Goal: Task Accomplishment & Management: Manage account settings

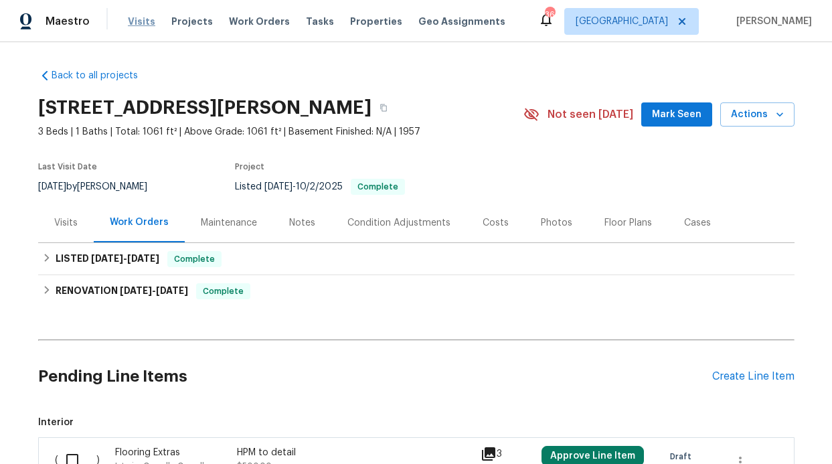
click at [141, 27] on span "Visits" at bounding box center [141, 21] width 27 height 13
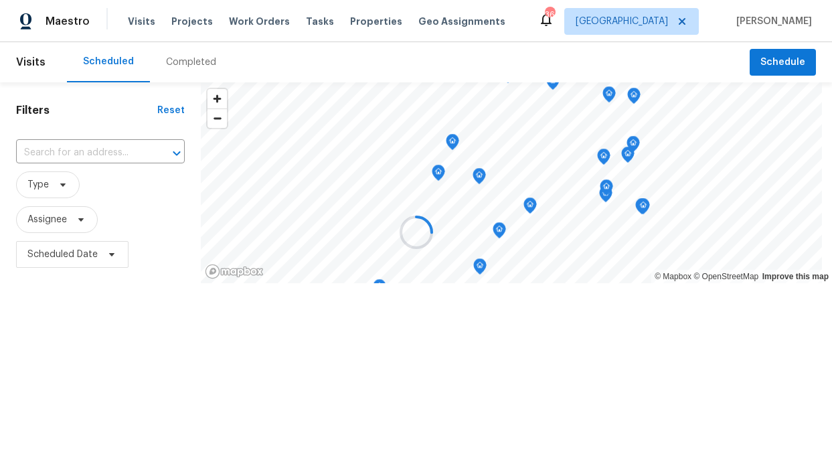
click at [42, 227] on div at bounding box center [416, 232] width 832 height 464
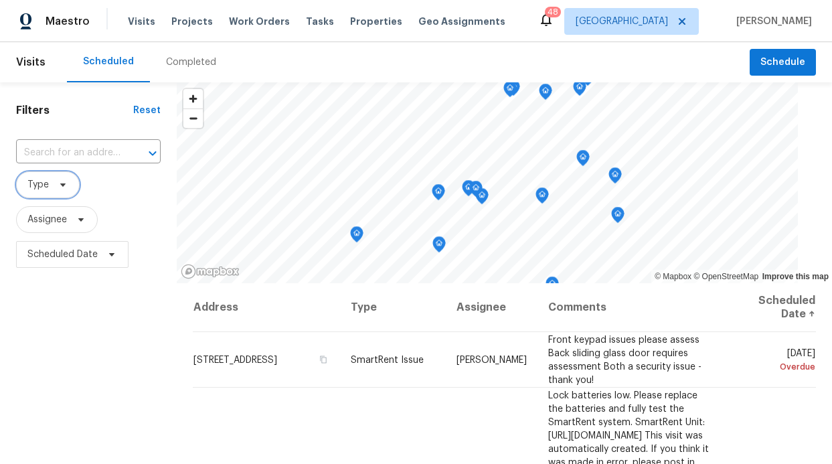
click at [42, 196] on span "Type" at bounding box center [48, 184] width 64 height 27
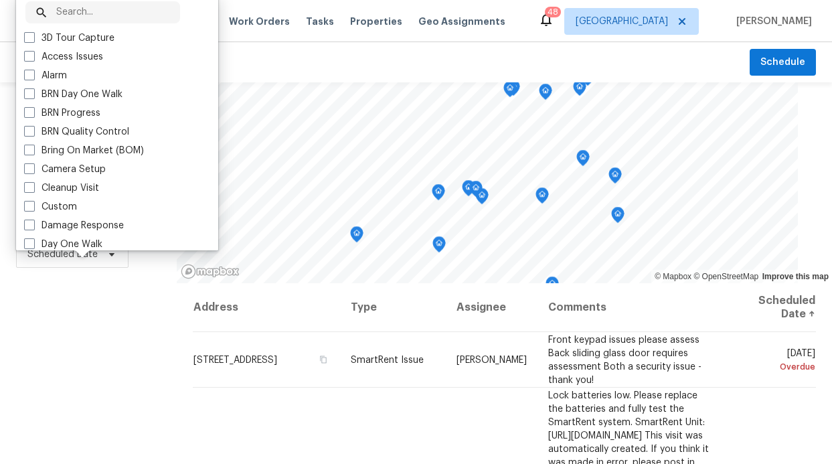
click at [66, 313] on div "Filters Reset ​ Type Assignee Scheduled Date" at bounding box center [88, 368] width 177 height 572
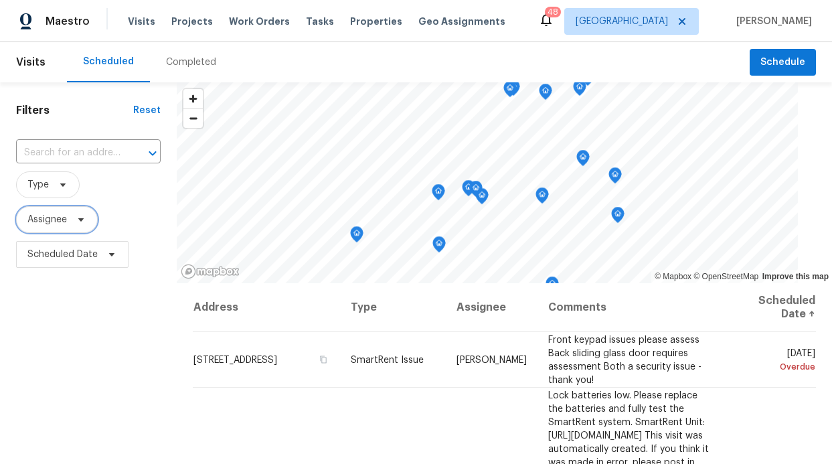
click at [60, 224] on span "Assignee" at bounding box center [47, 219] width 40 height 13
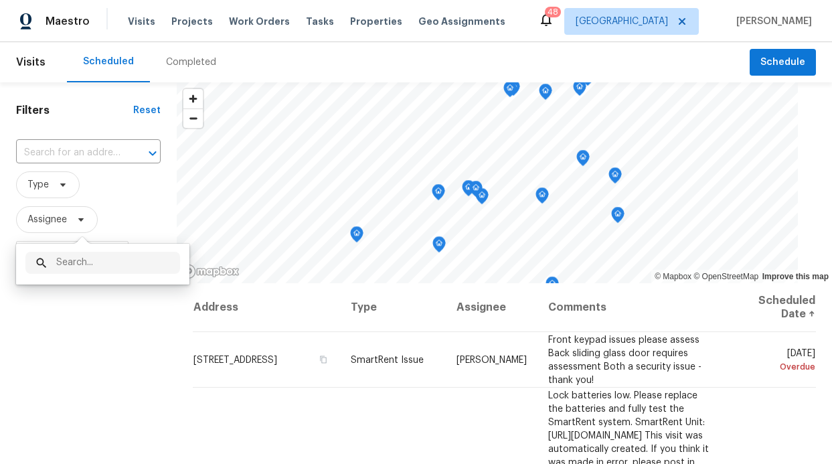
click at [71, 264] on input "text" at bounding box center [118, 263] width 124 height 22
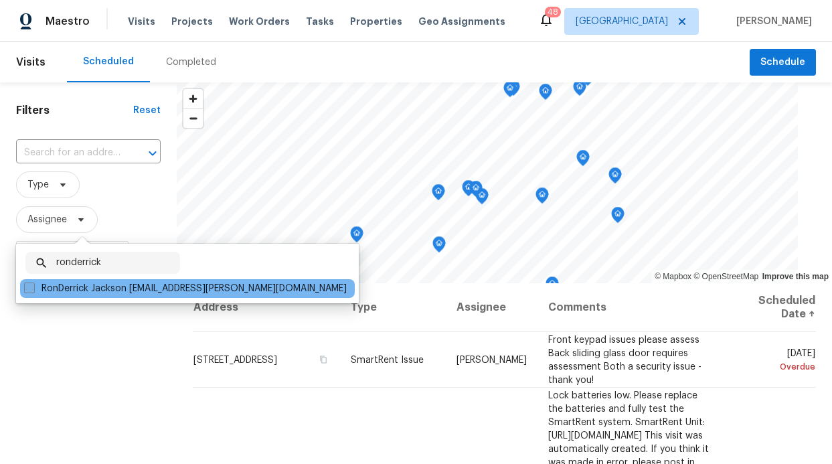
type input "ronderrick"
click at [99, 285] on label "RonDerrick Jackson [EMAIL_ADDRESS][PERSON_NAME][DOMAIN_NAME]" at bounding box center [185, 288] width 323 height 13
click at [33, 285] on input "RonDerrick Jackson [EMAIL_ADDRESS][PERSON_NAME][DOMAIN_NAME]" at bounding box center [28, 286] width 9 height 9
checkbox input "true"
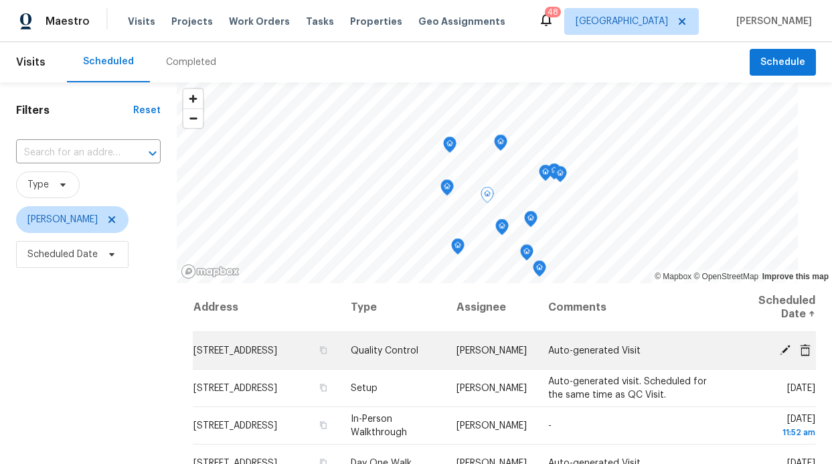
click at [780, 350] on icon at bounding box center [785, 349] width 11 height 11
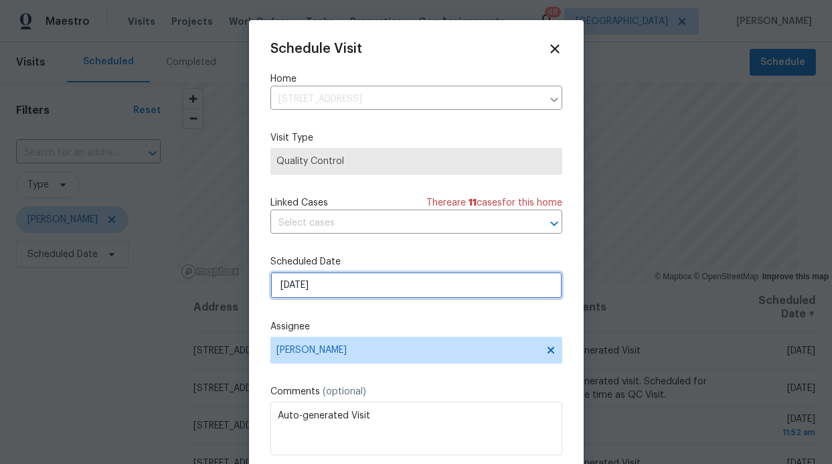
click at [422, 294] on input "10/15/2025" at bounding box center [417, 285] width 292 height 27
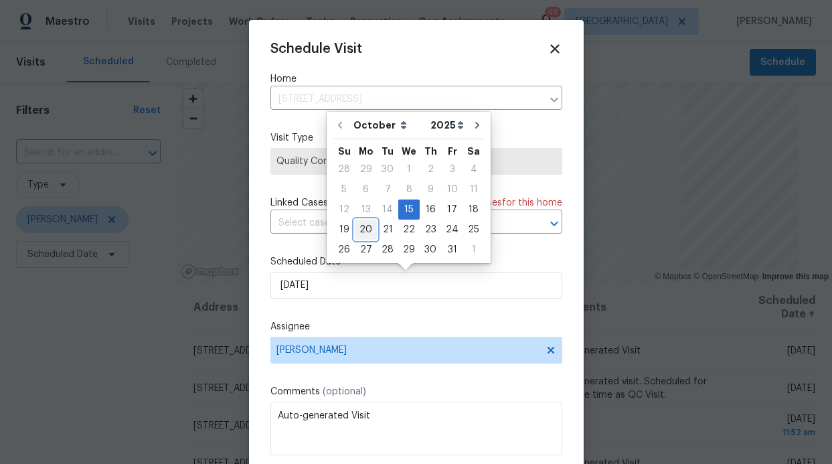
click at [360, 227] on div "20" at bounding box center [366, 229] width 22 height 19
type input "10/20/2025"
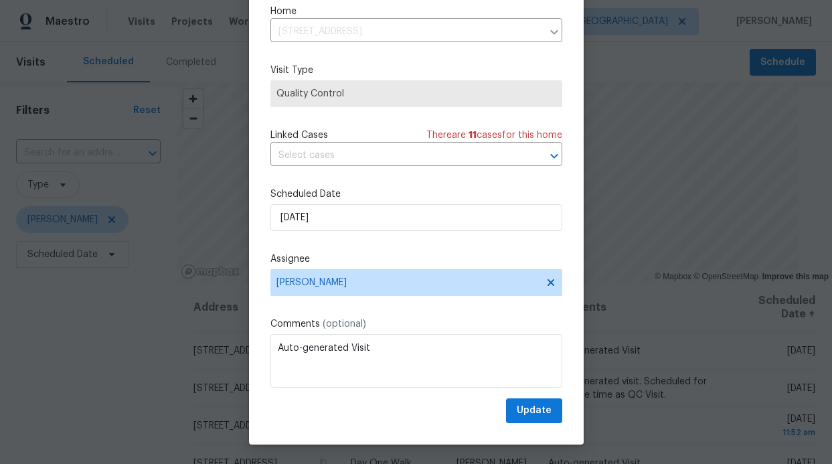
scroll to position [45, 0]
click at [526, 405] on span "Update" at bounding box center [534, 410] width 35 height 17
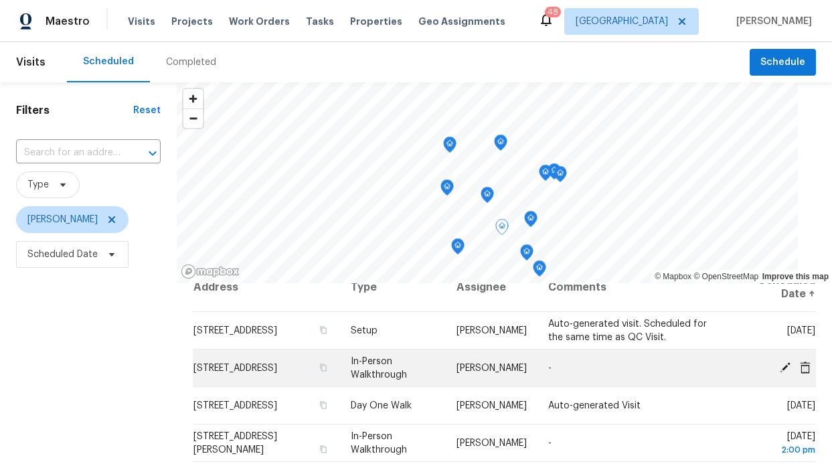
scroll to position [21, 0]
click at [267, 366] on td "8034 Greenhollow Ln, Dallas, TX 75240" at bounding box center [266, 367] width 147 height 37
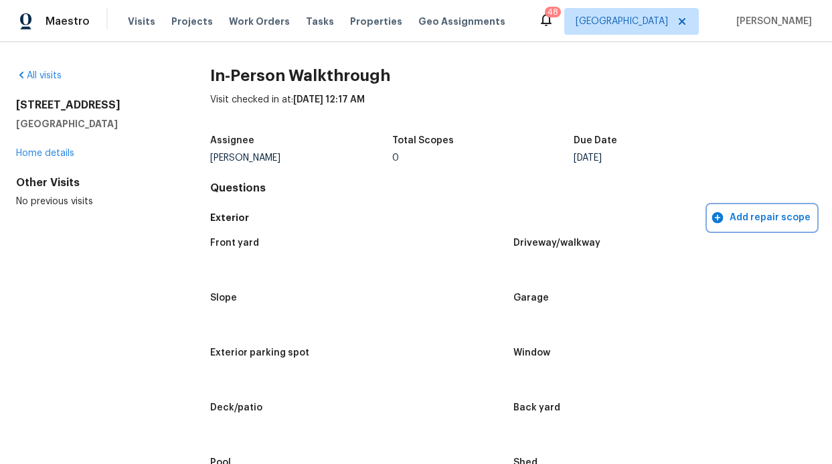
click at [717, 219] on icon "button" at bounding box center [717, 217] width 11 height 11
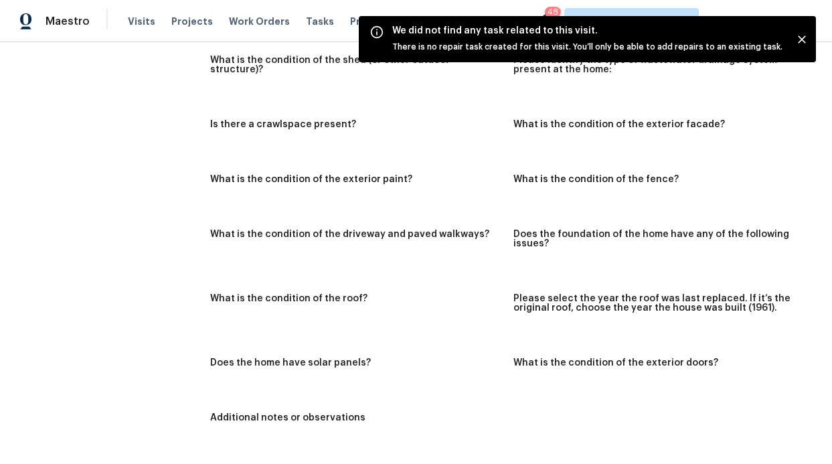
scroll to position [1116, 0]
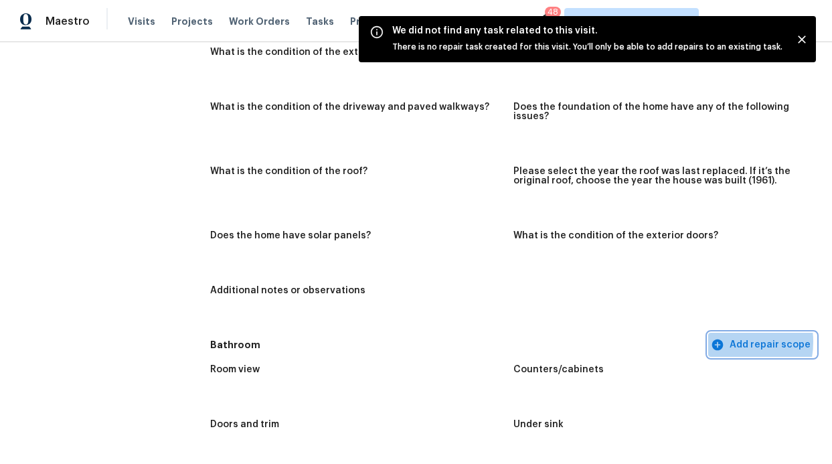
click at [720, 342] on span "Add repair scope" at bounding box center [762, 345] width 97 height 17
click at [712, 342] on icon "button" at bounding box center [717, 344] width 11 height 11
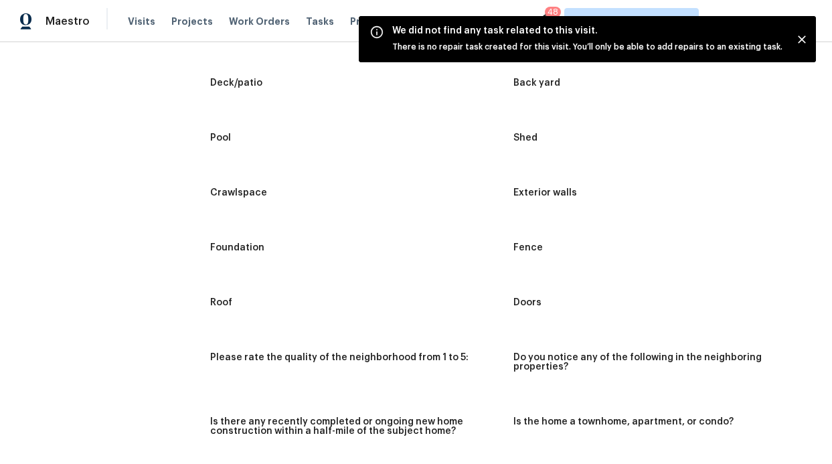
scroll to position [0, 0]
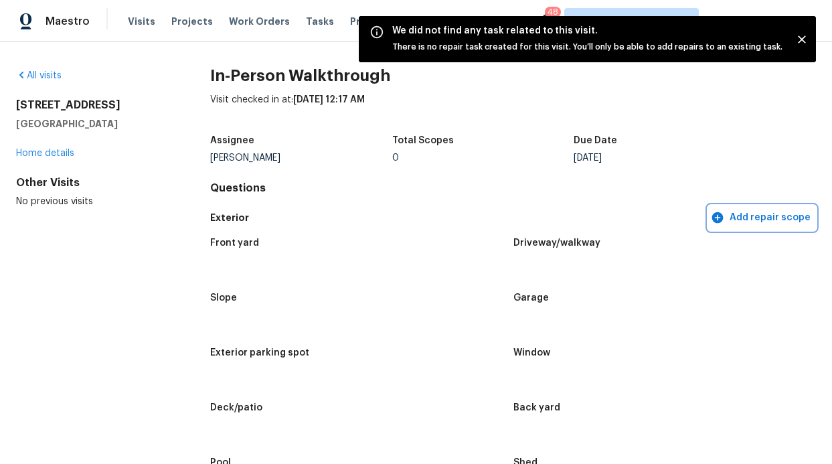
click at [712, 218] on icon "button" at bounding box center [717, 217] width 11 height 11
click at [59, 153] on link "Home details" at bounding box center [45, 153] width 58 height 9
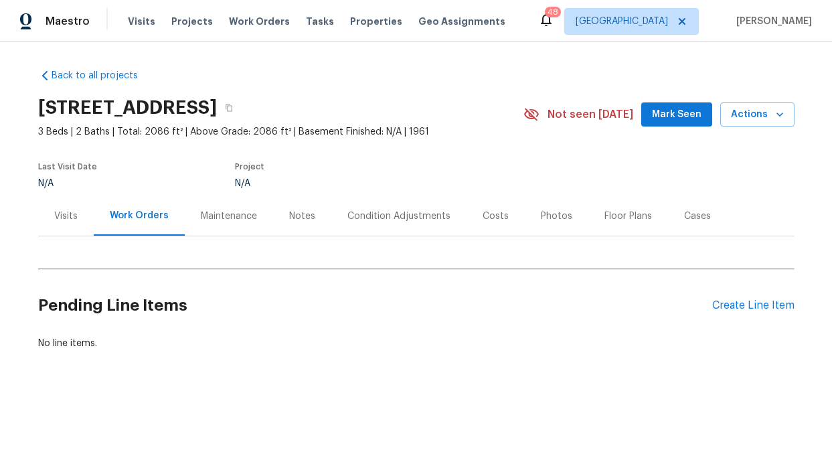
click at [394, 221] on div "Condition Adjustments" at bounding box center [399, 216] width 103 height 13
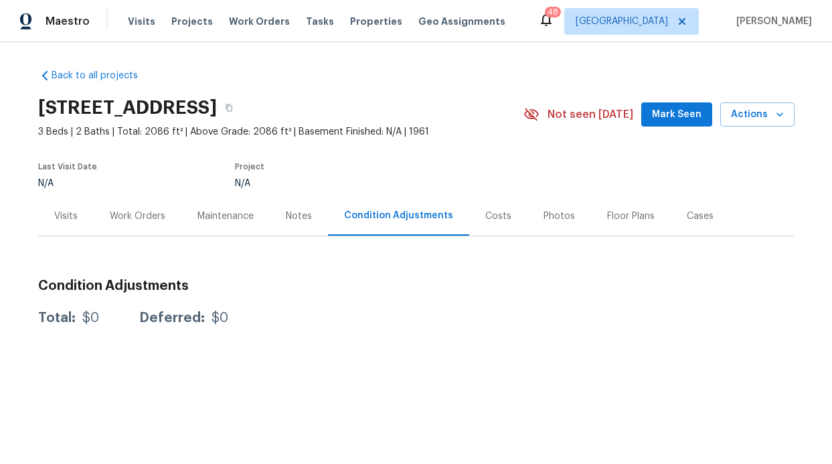
click at [56, 218] on div "Visits" at bounding box center [65, 216] width 23 height 13
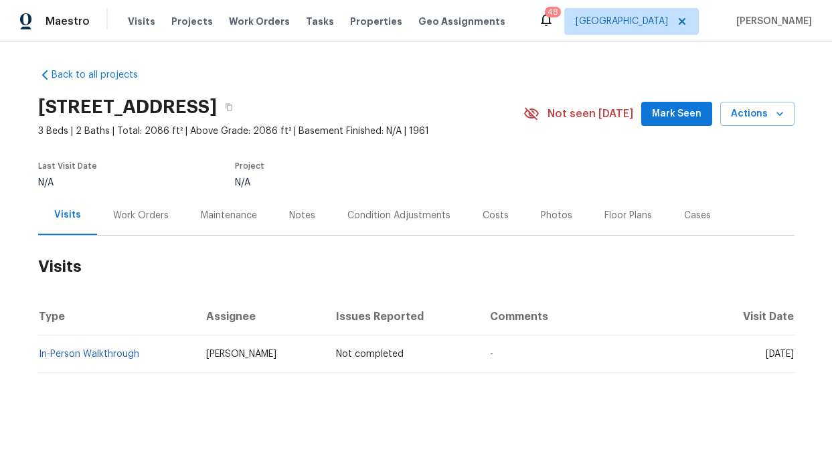
scroll to position [9, 0]
click at [85, 350] on link "In-Person Walkthrough" at bounding box center [89, 354] width 100 height 9
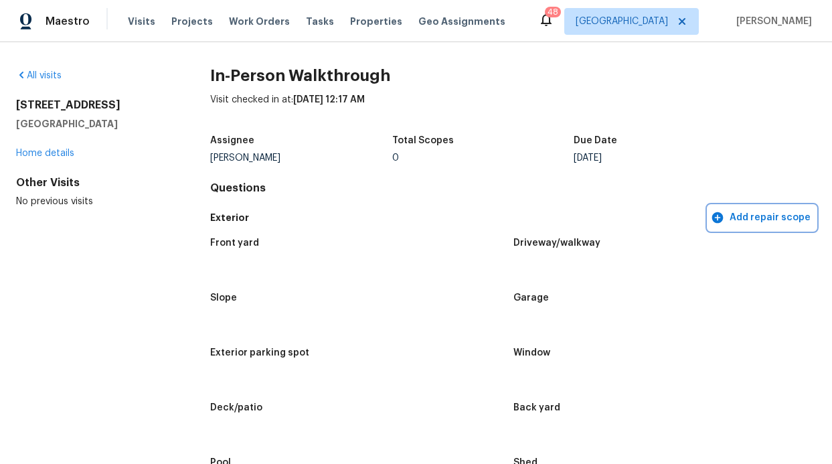
click at [765, 221] on span "Add repair scope" at bounding box center [762, 218] width 97 height 17
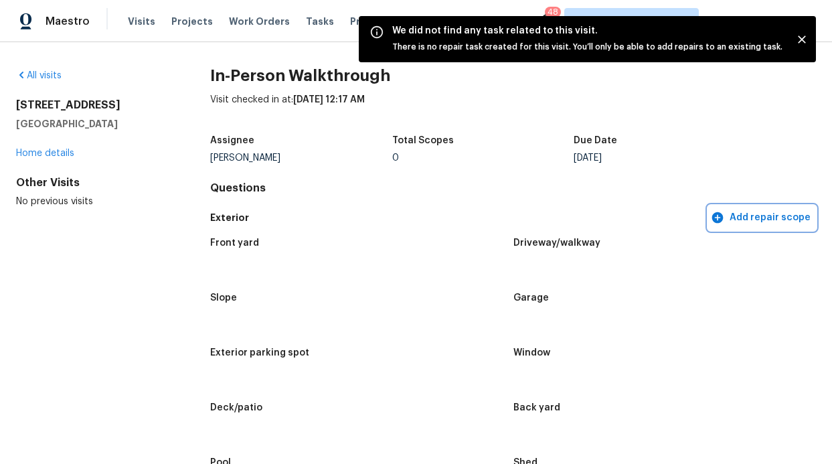
click at [756, 222] on span "Add repair scope" at bounding box center [762, 218] width 97 height 17
click at [676, 192] on h4 "Questions" at bounding box center [513, 187] width 606 height 13
click at [799, 40] on icon "Close" at bounding box center [802, 39] width 13 height 13
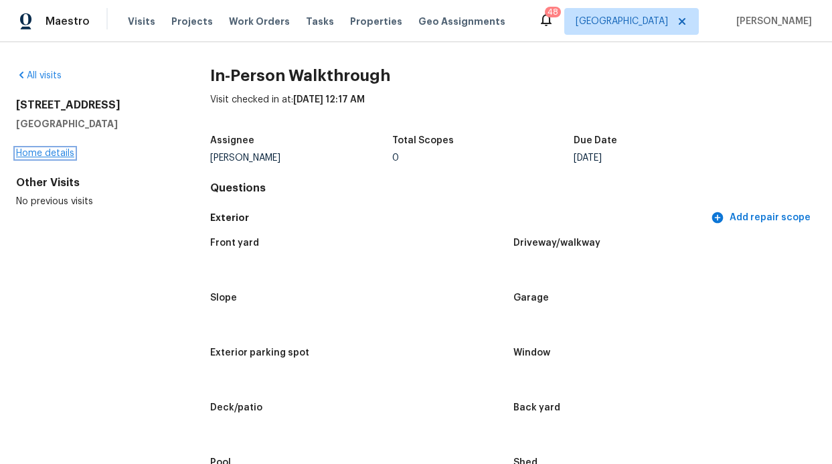
click at [56, 149] on link "Home details" at bounding box center [45, 153] width 58 height 9
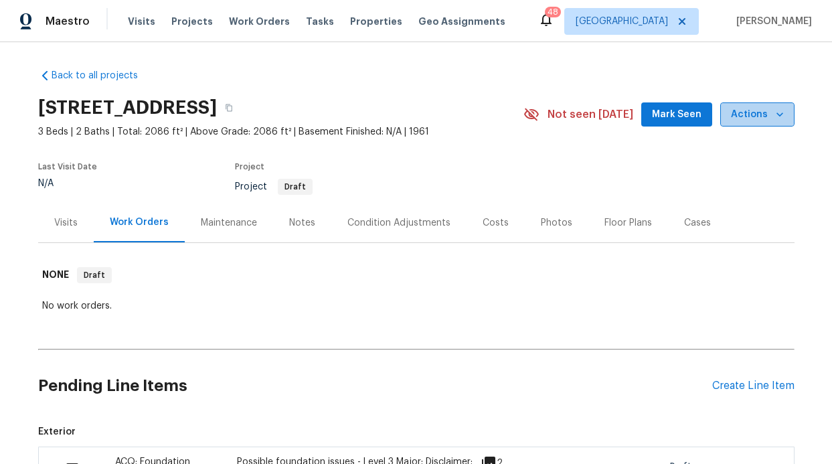
click at [765, 124] on button "Actions" at bounding box center [758, 114] width 74 height 25
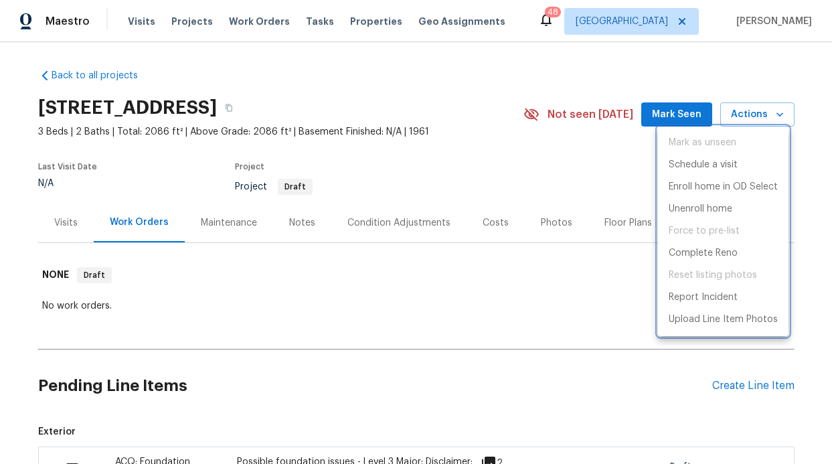
click at [392, 227] on div at bounding box center [416, 232] width 832 height 464
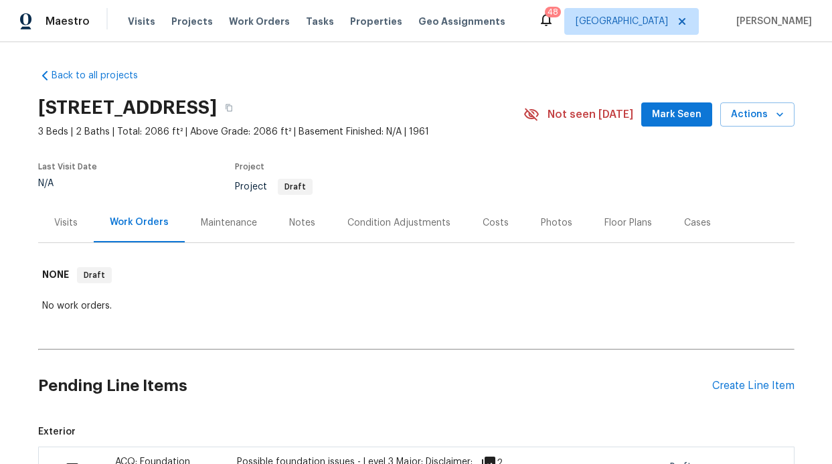
click at [392, 224] on div "Condition Adjustments" at bounding box center [399, 222] width 103 height 13
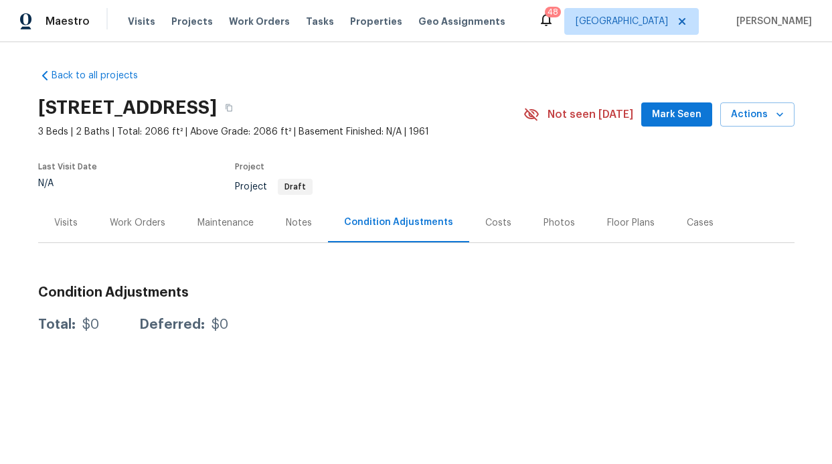
click at [214, 226] on div "Maintenance" at bounding box center [226, 222] width 56 height 13
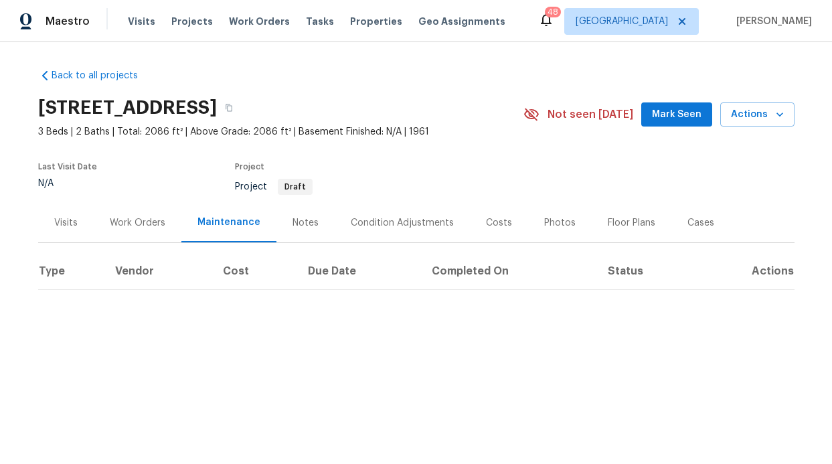
click at [138, 227] on div "Work Orders" at bounding box center [138, 222] width 56 height 13
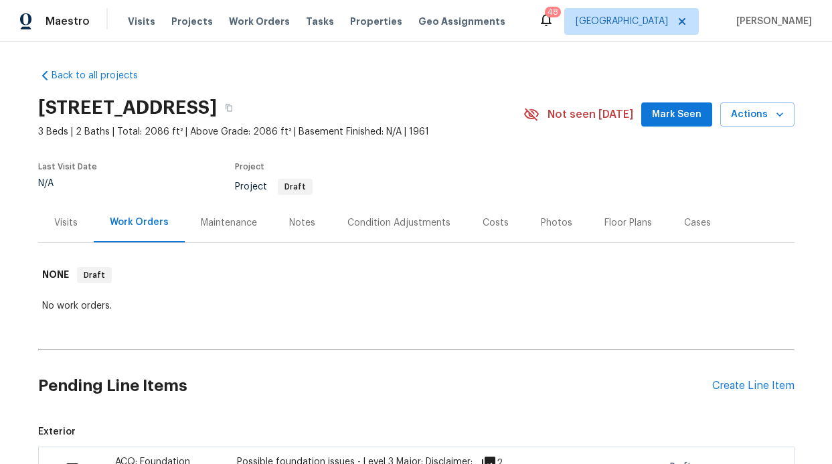
click at [279, 221] on div "Notes" at bounding box center [302, 223] width 58 height 40
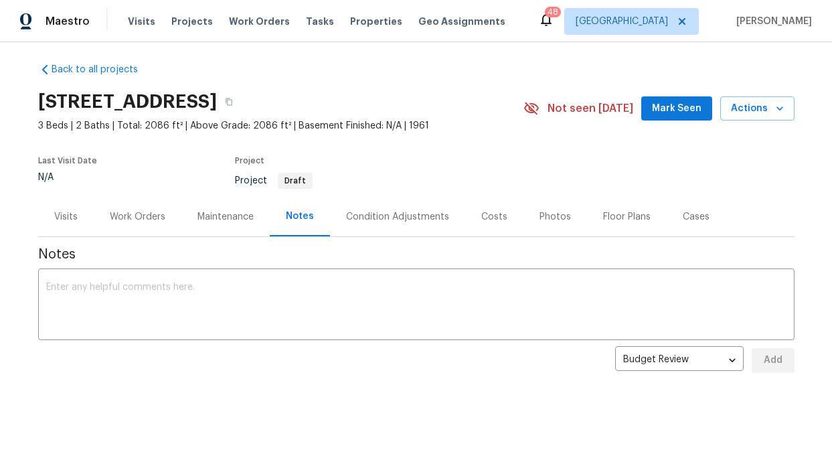
scroll to position [15, 0]
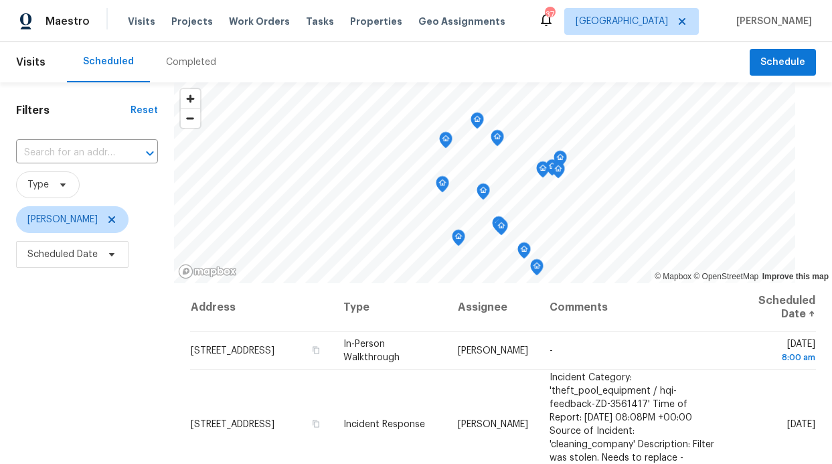
click at [167, 65] on div "Completed" at bounding box center [191, 62] width 50 height 13
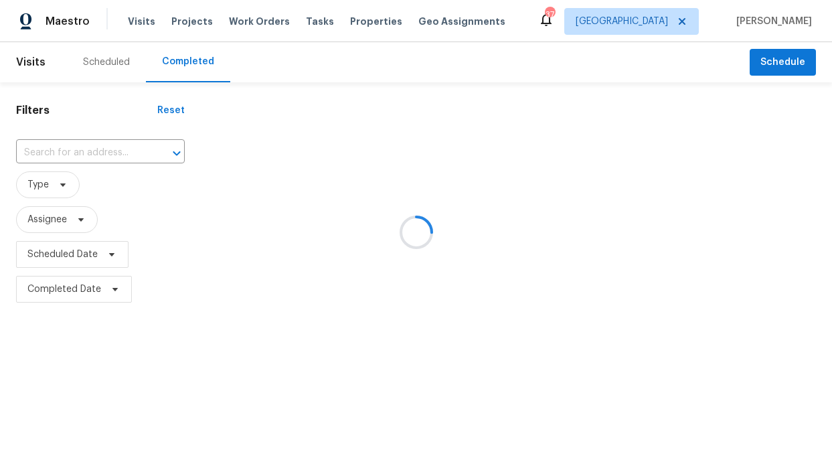
click at [66, 224] on div at bounding box center [416, 232] width 832 height 464
click at [64, 220] on div at bounding box center [416, 232] width 832 height 464
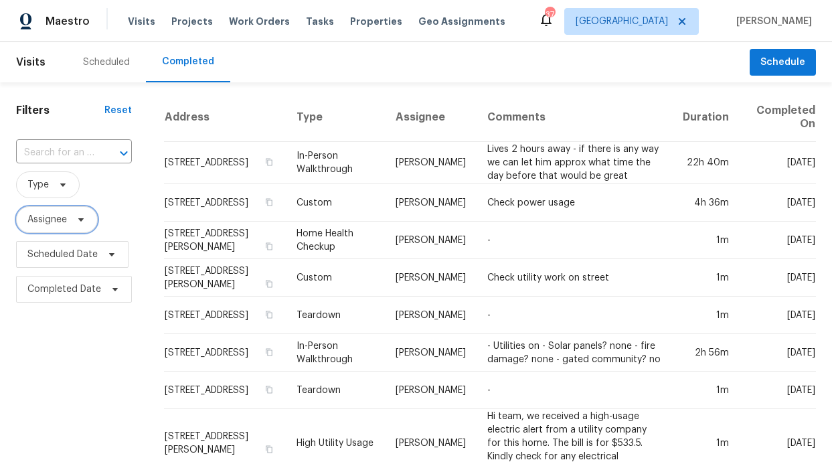
click at [68, 218] on span "Assignee" at bounding box center [57, 219] width 82 height 27
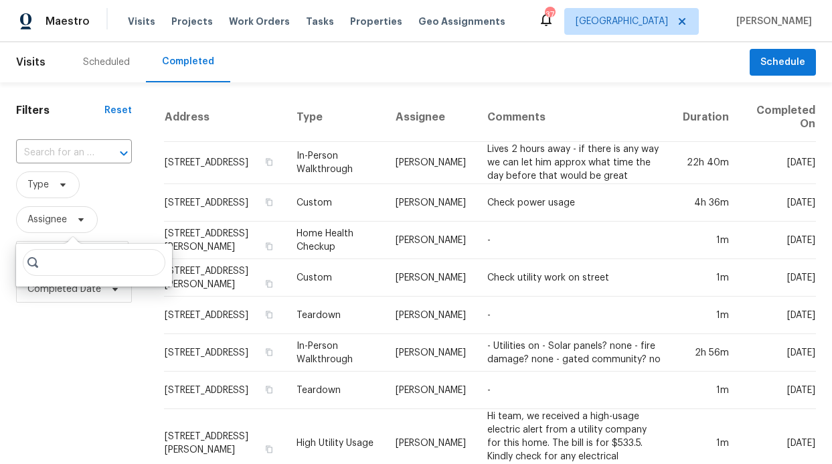
click at [78, 258] on input "search" at bounding box center [94, 262] width 143 height 27
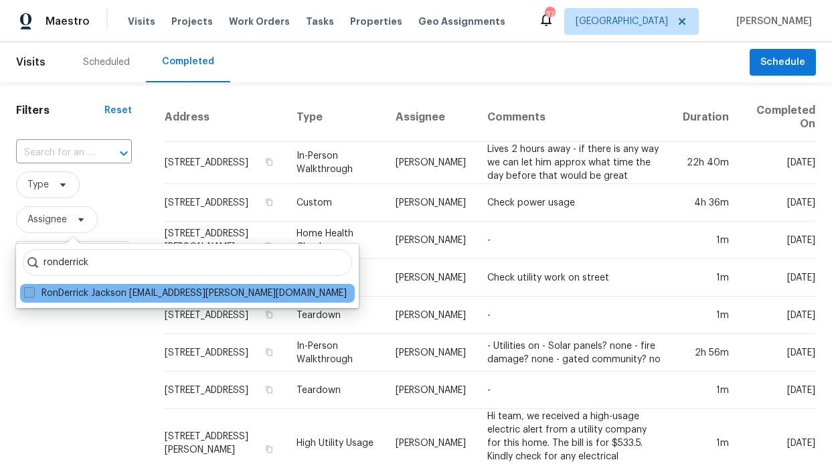
type input "ronderrick"
click at [119, 297] on label "RonDerrick Jackson [EMAIL_ADDRESS][PERSON_NAME][DOMAIN_NAME]" at bounding box center [185, 293] width 323 height 13
click at [33, 295] on input "RonDerrick Jackson [EMAIL_ADDRESS][PERSON_NAME][DOMAIN_NAME]" at bounding box center [28, 291] width 9 height 9
checkbox input "true"
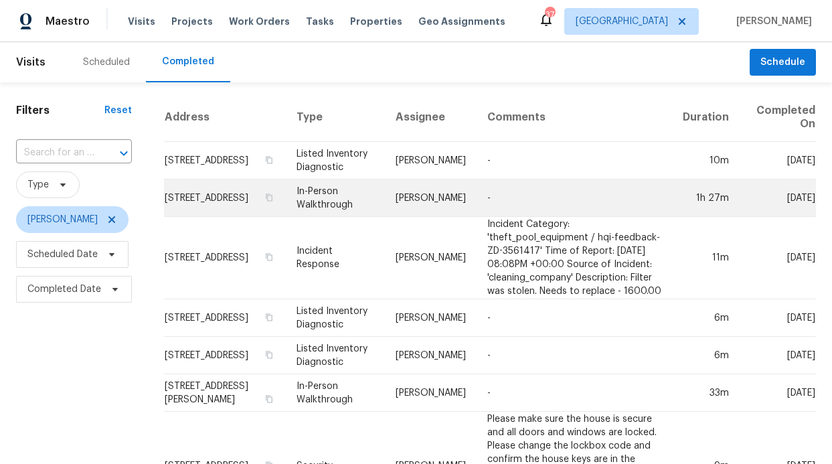
click at [206, 217] on td "[STREET_ADDRESS]" at bounding box center [225, 197] width 122 height 37
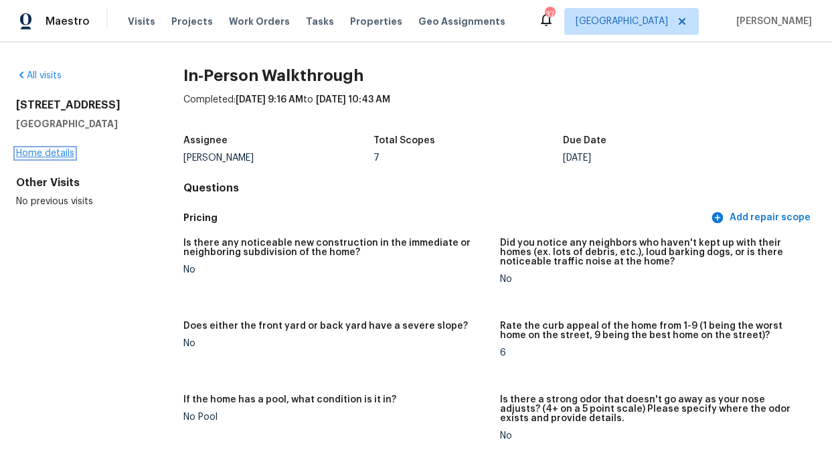
click at [62, 149] on link "Home details" at bounding box center [45, 153] width 58 height 9
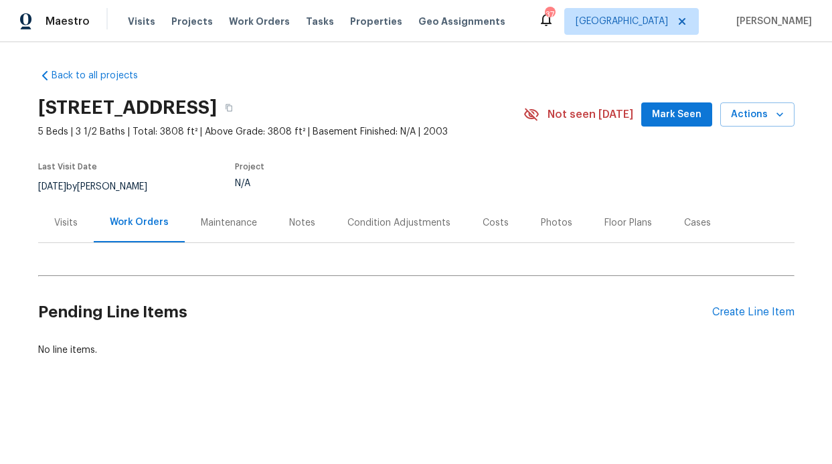
click at [289, 226] on div "Notes" at bounding box center [302, 222] width 26 height 13
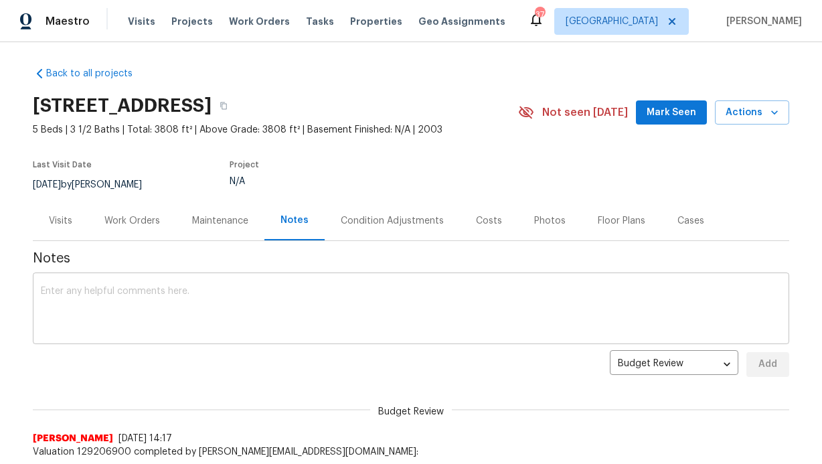
scroll to position [3, 0]
click at [263, 287] on textarea at bounding box center [411, 309] width 741 height 47
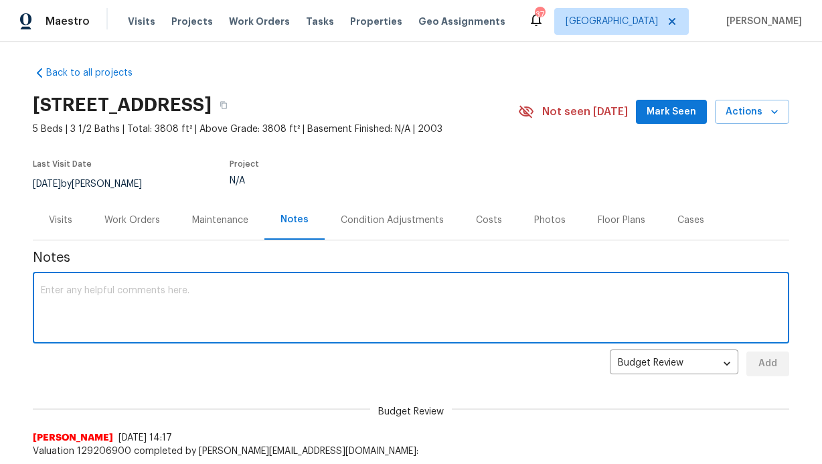
paste textarea "Neighborhood: Very nice area with many higher-end, larger homes; the street pre…"
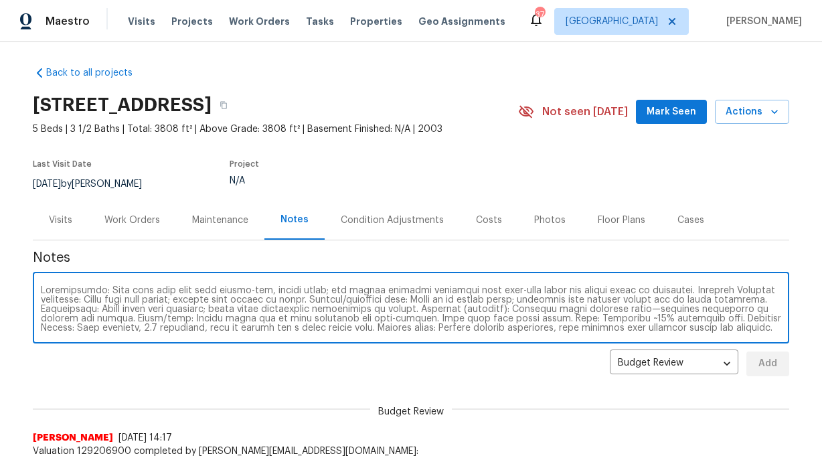
scroll to position [66, 0]
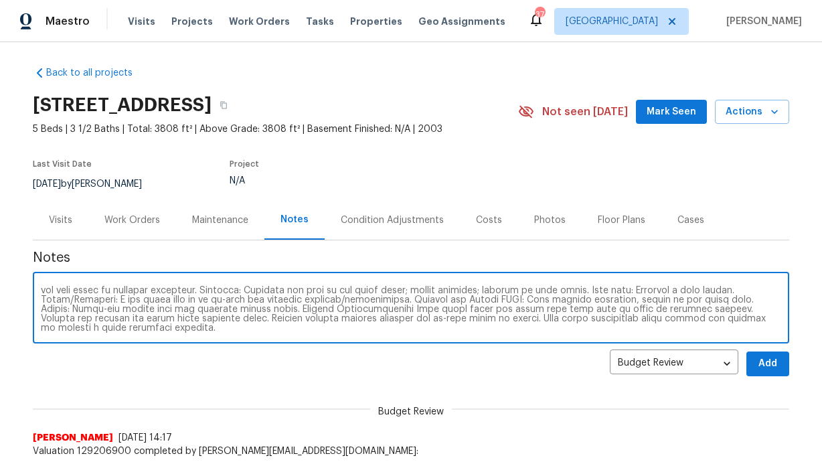
type textarea "Neighborhood: Very nice area with many higher-end, larger homes; the street pre…"
click at [763, 374] on button "Add" at bounding box center [768, 364] width 43 height 25
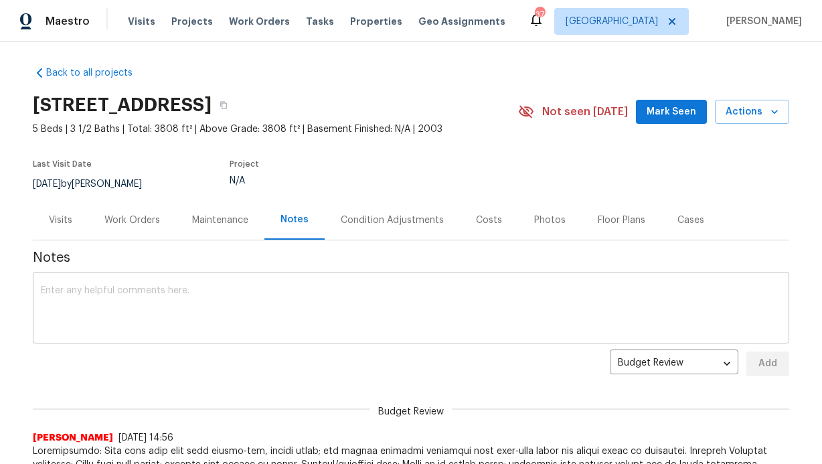
scroll to position [0, 0]
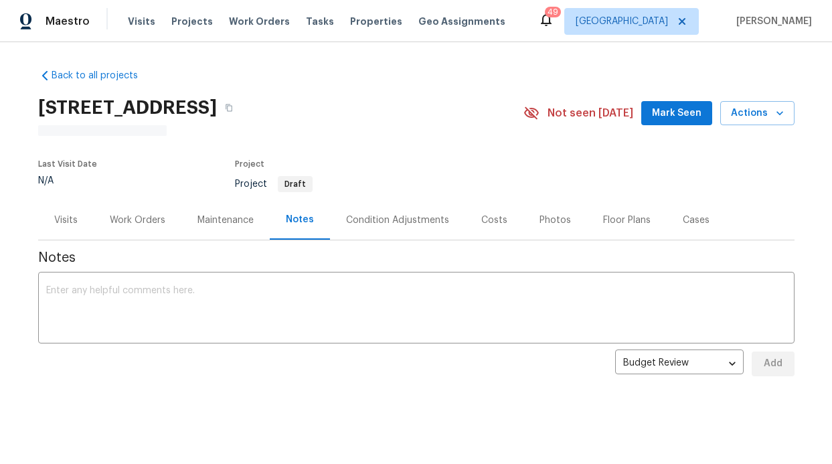
click at [147, 229] on div "Work Orders" at bounding box center [138, 220] width 88 height 40
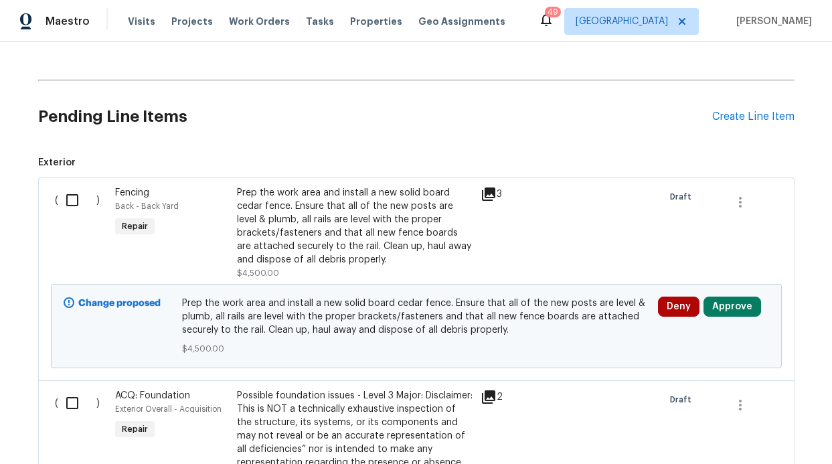
click at [80, 203] on input "checkbox" at bounding box center [77, 200] width 38 height 28
checkbox input "true"
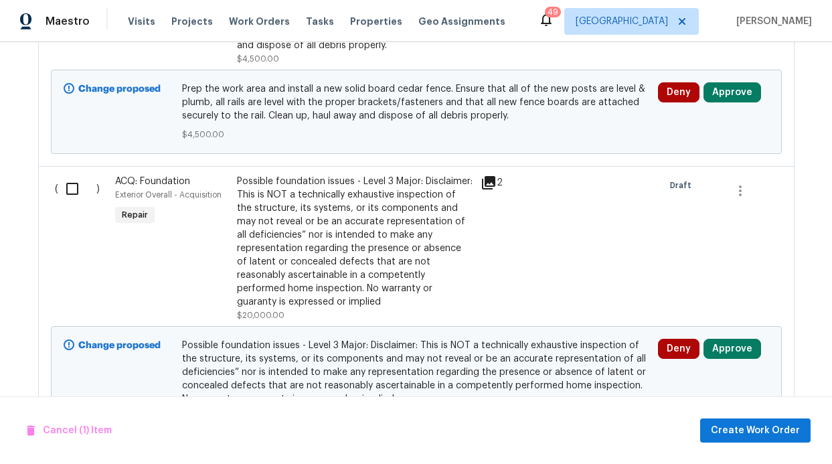
scroll to position [542, 0]
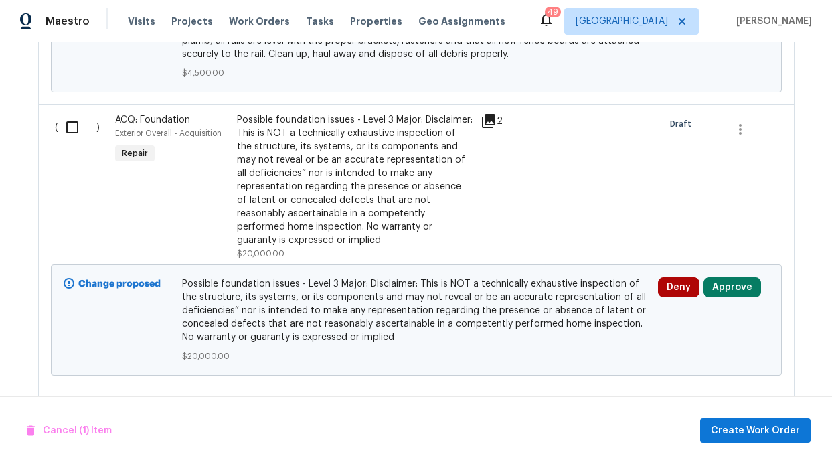
click at [75, 138] on input "checkbox" at bounding box center [77, 127] width 38 height 28
checkbox input "true"
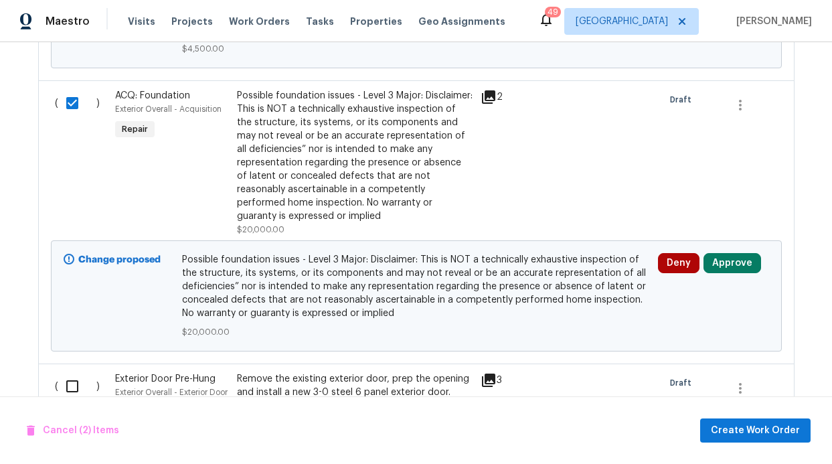
scroll to position [826, 0]
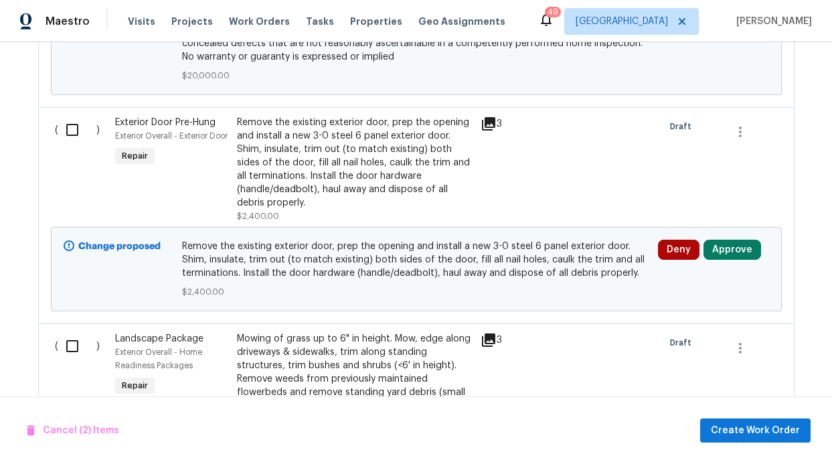
click at [68, 145] on div "( )" at bounding box center [81, 169] width 61 height 115
drag, startPoint x: 73, startPoint y: 142, endPoint x: 68, endPoint y: 150, distance: 9.3
click at [73, 142] on input "checkbox" at bounding box center [77, 130] width 38 height 28
checkbox input "true"
click at [66, 341] on input "checkbox" at bounding box center [77, 346] width 38 height 28
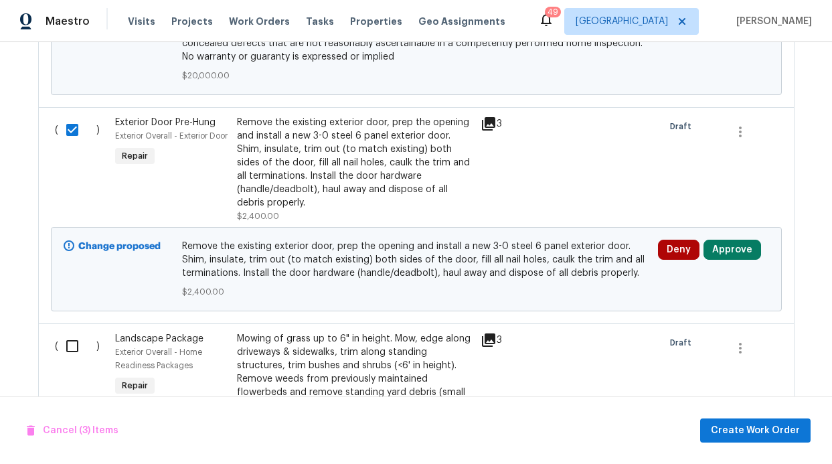
checkbox input "true"
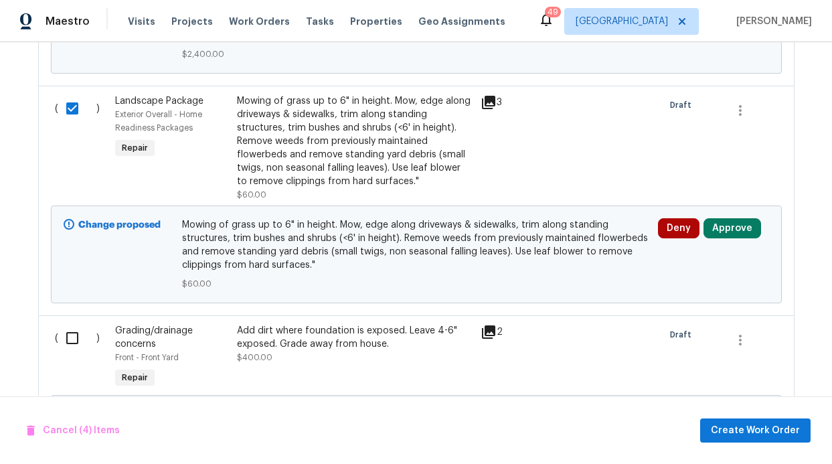
scroll to position [1233, 0]
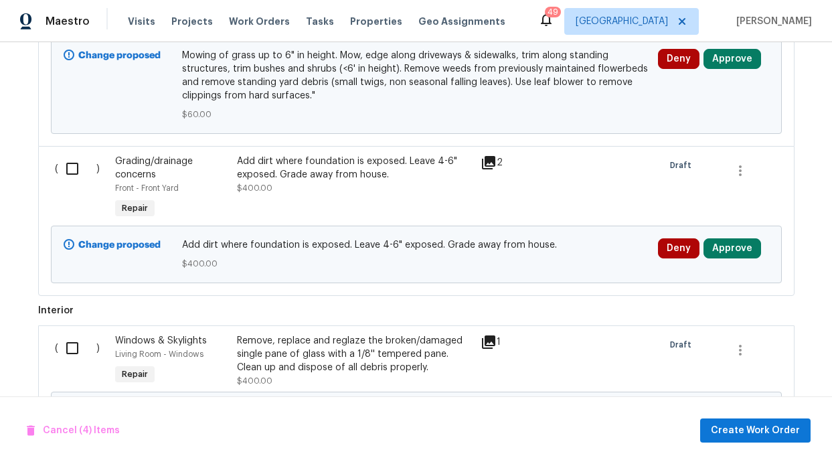
click at [64, 174] on input "checkbox" at bounding box center [77, 169] width 38 height 28
checkbox input "true"
click at [66, 361] on input "checkbox" at bounding box center [77, 348] width 38 height 28
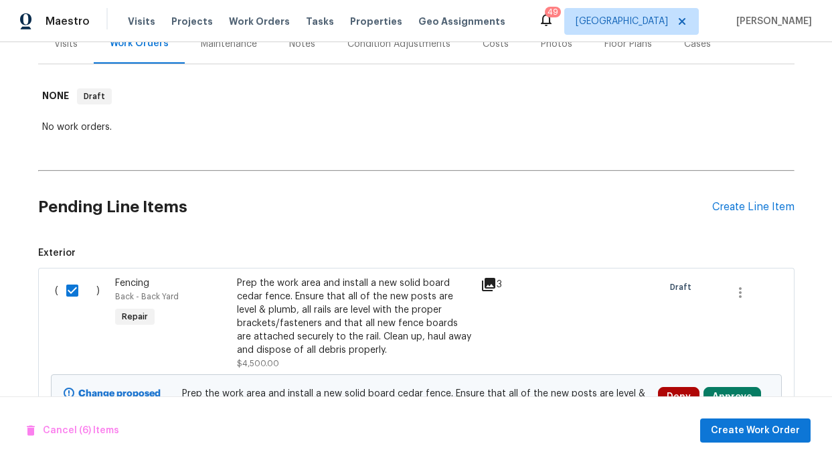
scroll to position [339, 0]
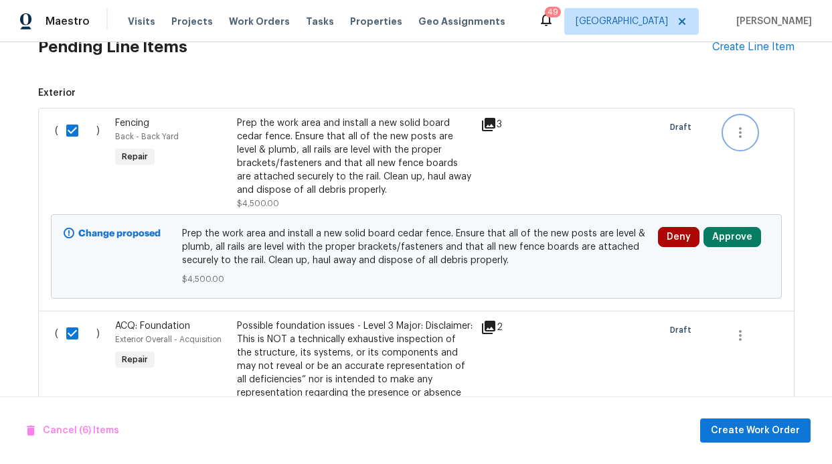
click at [741, 137] on icon "button" at bounding box center [741, 133] width 16 height 16
click at [748, 136] on li "Cancel" at bounding box center [746, 132] width 52 height 22
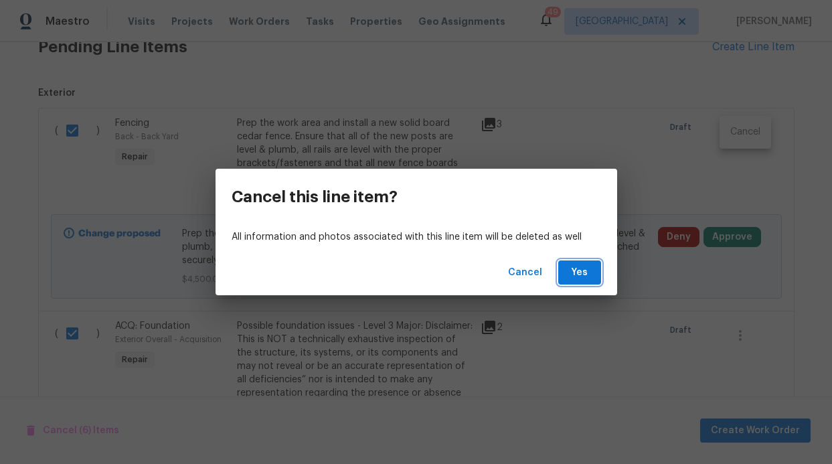
click at [567, 267] on button "Yes" at bounding box center [579, 272] width 43 height 25
checkbox input "false"
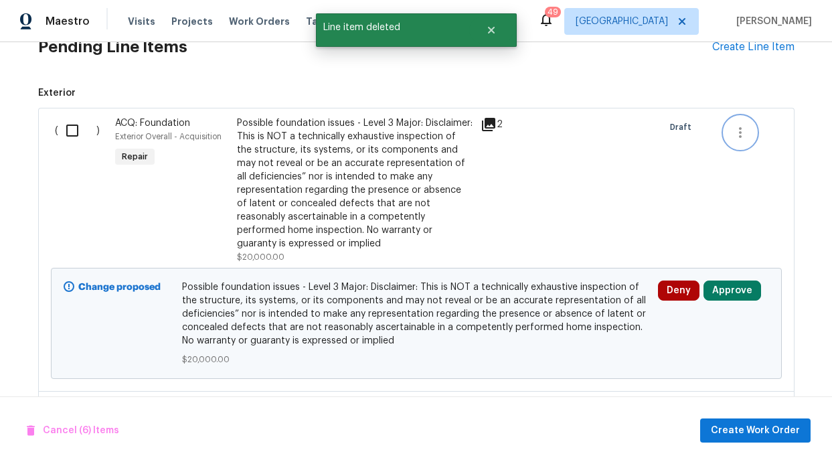
click at [737, 141] on button "button" at bounding box center [741, 133] width 32 height 32
click at [735, 135] on li "Cancel" at bounding box center [746, 132] width 52 height 22
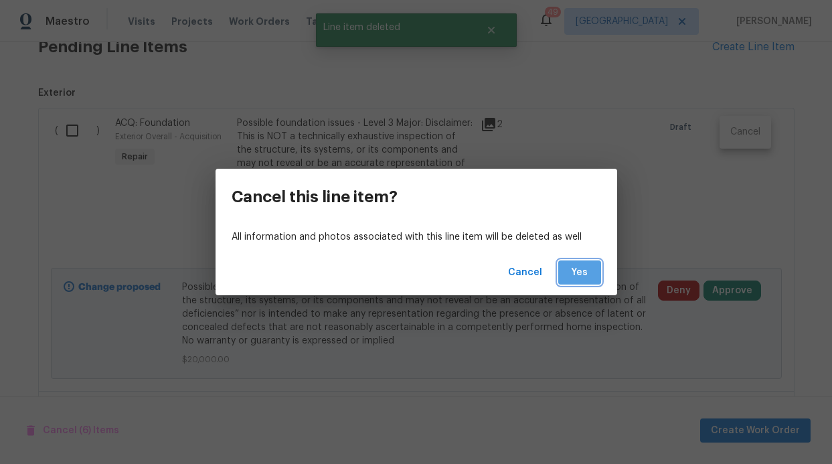
click at [572, 267] on span "Yes" at bounding box center [579, 273] width 21 height 17
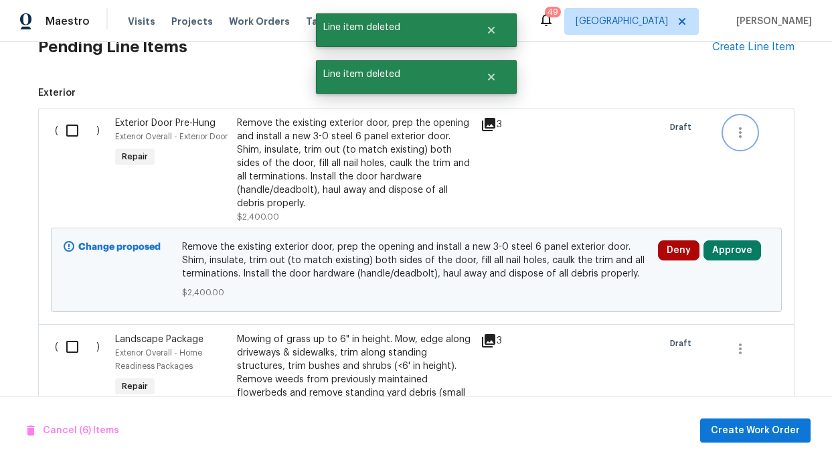
click at [733, 138] on icon "button" at bounding box center [741, 133] width 16 height 16
click at [733, 133] on li "Cancel" at bounding box center [746, 132] width 52 height 22
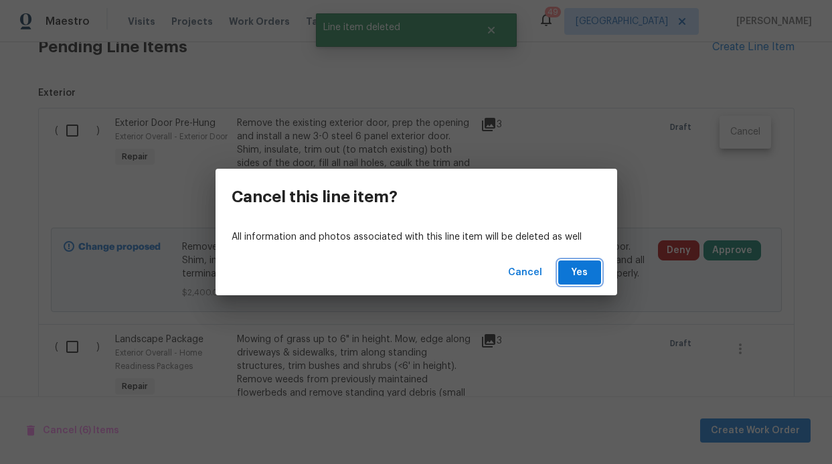
drag, startPoint x: 582, startPoint y: 268, endPoint x: 589, endPoint y: 266, distance: 7.0
click at [582, 269] on span "Yes" at bounding box center [579, 273] width 21 height 17
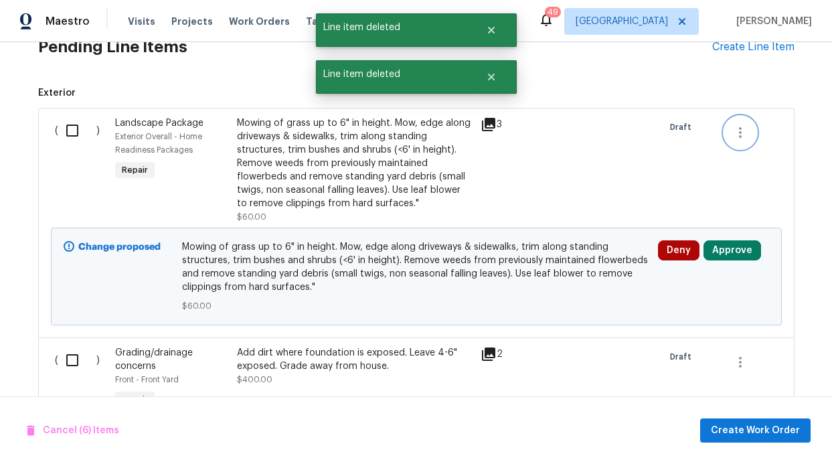
click at [744, 145] on button "button" at bounding box center [741, 133] width 32 height 32
click at [740, 137] on li "Cancel" at bounding box center [746, 132] width 52 height 22
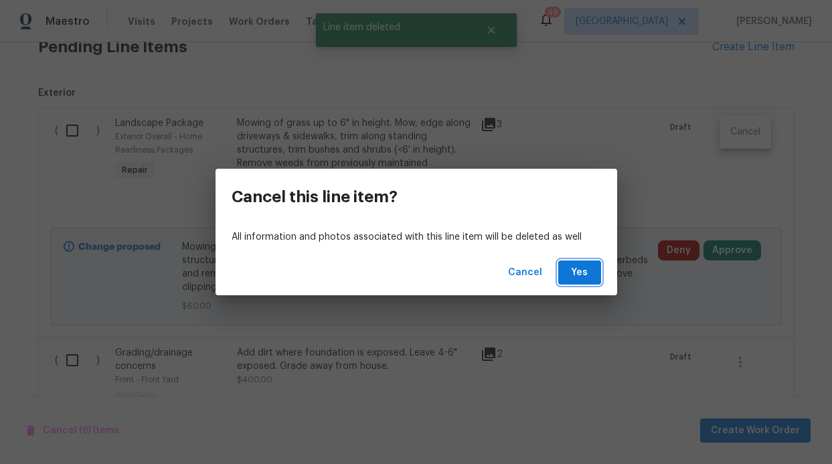
click at [593, 268] on button "Yes" at bounding box center [579, 272] width 43 height 25
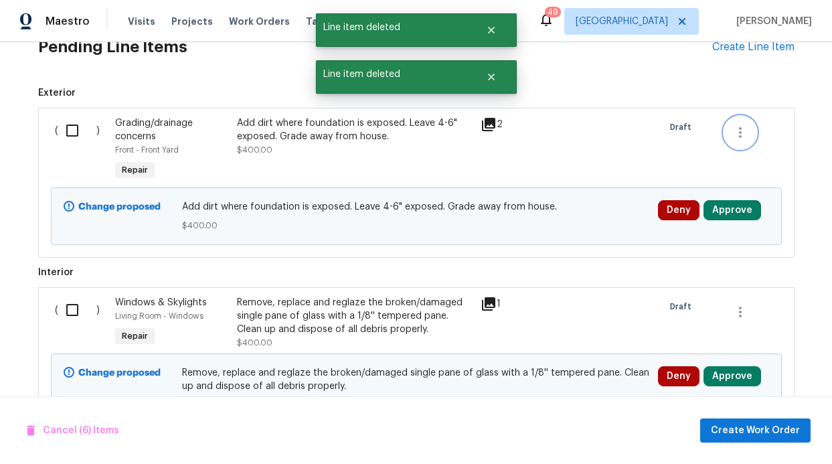
click at [747, 135] on button "button" at bounding box center [741, 133] width 32 height 32
click at [743, 137] on li "Cancel" at bounding box center [746, 132] width 52 height 22
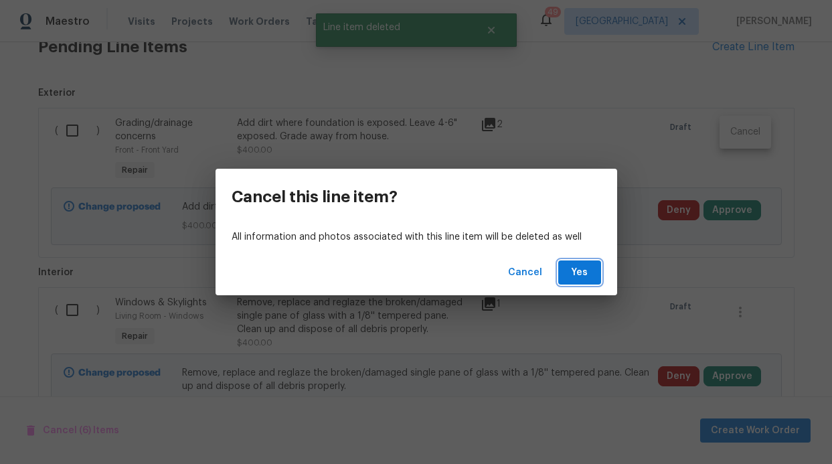
click at [573, 271] on span "Yes" at bounding box center [579, 273] width 21 height 17
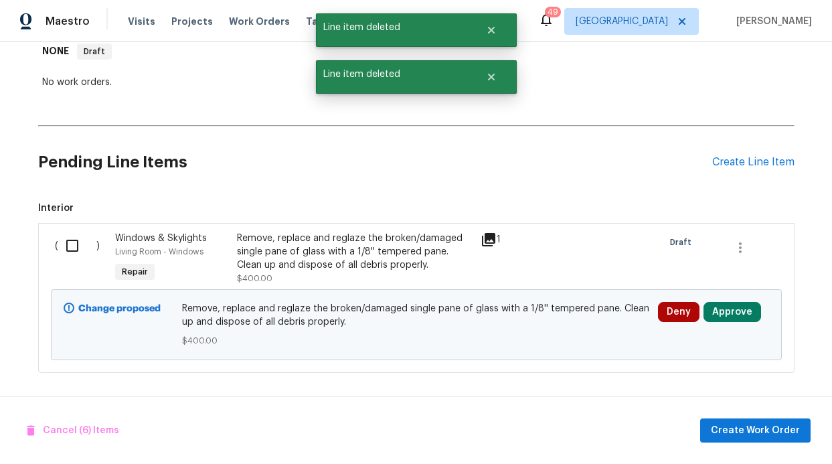
click at [727, 232] on div at bounding box center [751, 248] width 53 height 32
click at [733, 240] on icon "button" at bounding box center [741, 248] width 16 height 16
click at [742, 242] on li "Cancel" at bounding box center [746, 237] width 52 height 22
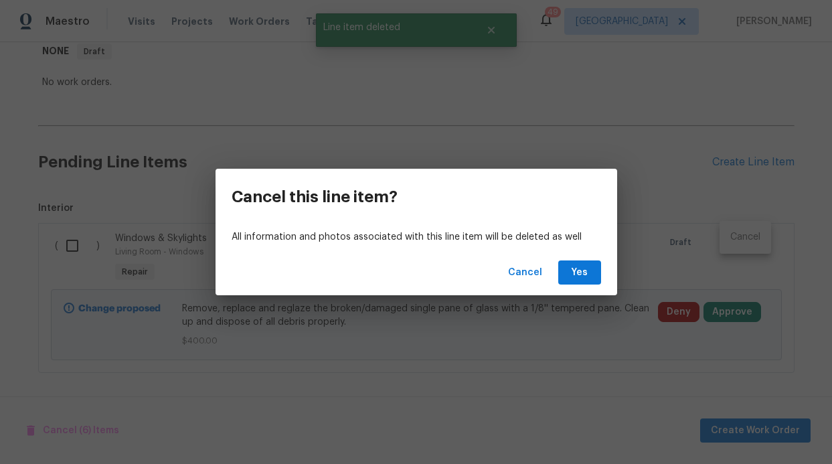
click at [571, 289] on div "Cancel Yes" at bounding box center [417, 273] width 402 height 46
click at [580, 278] on span "Yes" at bounding box center [579, 273] width 21 height 17
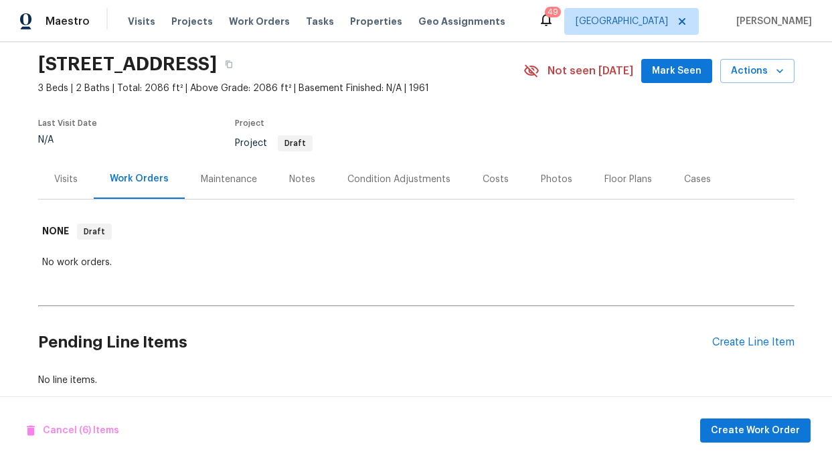
scroll to position [0, 0]
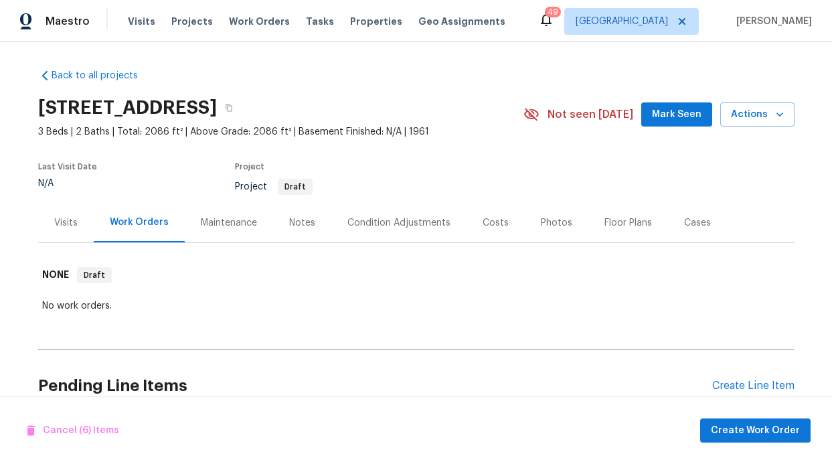
click at [289, 213] on div "Notes" at bounding box center [302, 223] width 58 height 40
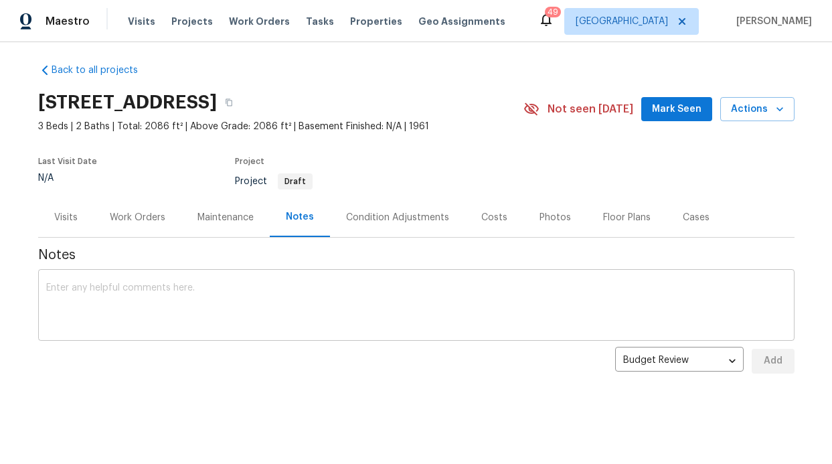
scroll to position [15, 0]
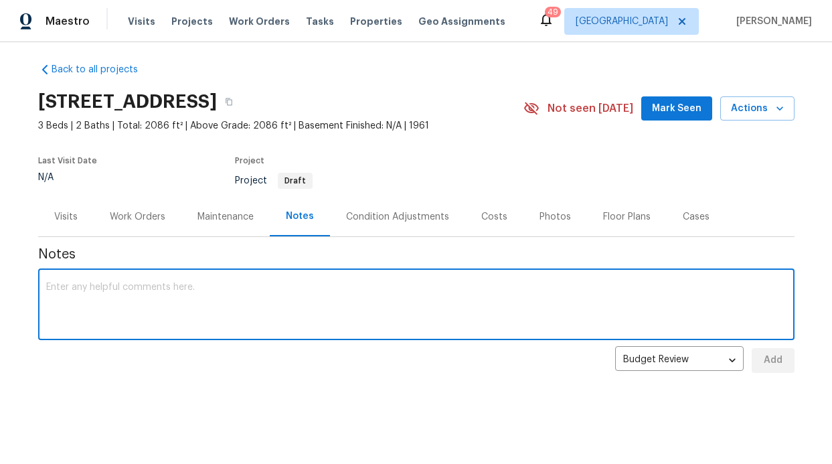
click at [283, 283] on textarea at bounding box center [416, 306] width 741 height 47
paste textarea "Neighborhood: Very nice area with many higher-end, larger homes; the street pre…"
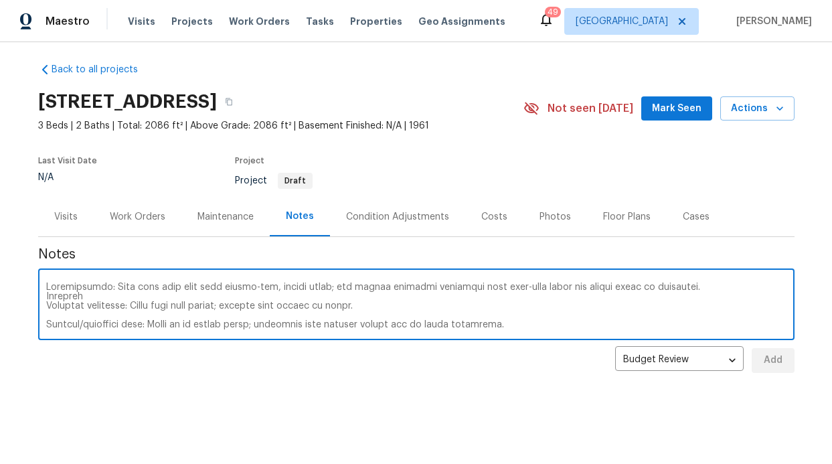
scroll to position [403, 0]
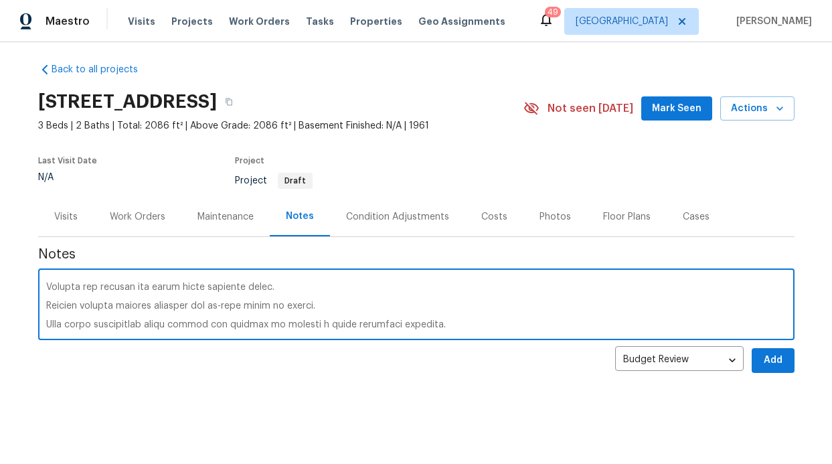
type textarea "Neighborhood: Very nice area with many higher-end, larger homes; the street pre…"
click at [785, 348] on button "Add" at bounding box center [773, 360] width 43 height 25
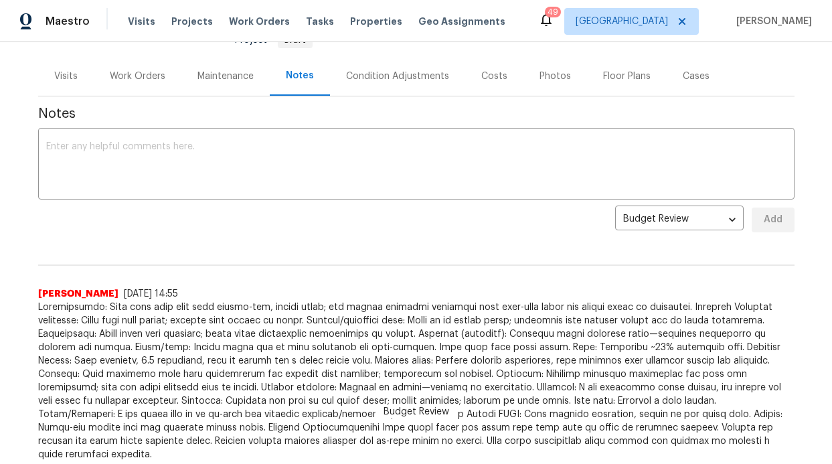
scroll to position [220, 0]
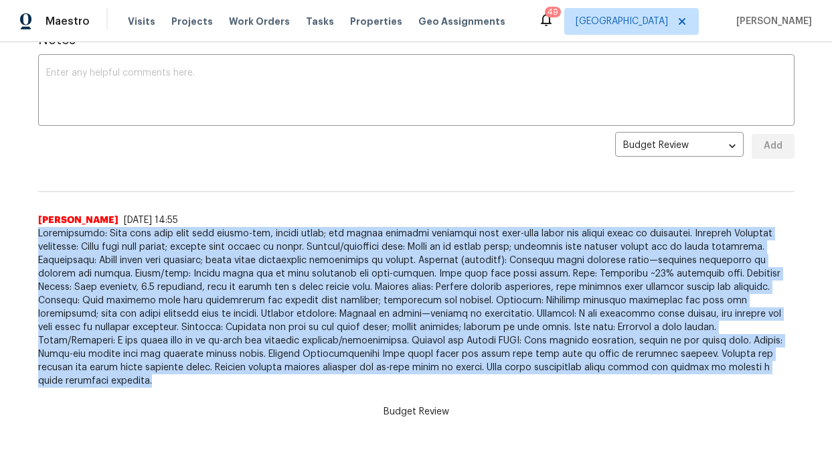
drag, startPoint x: 679, startPoint y: 372, endPoint x: 34, endPoint y: 230, distance: 660.3
click at [38, 230] on span at bounding box center [416, 307] width 757 height 161
copy span "Neighborhood: Very nice area with many higher-end, larger homes; the street pre…"
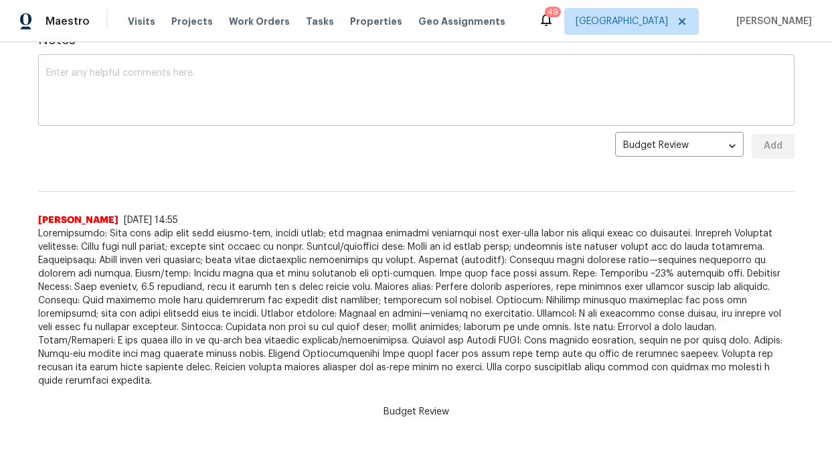
click at [340, 96] on textarea at bounding box center [416, 91] width 741 height 47
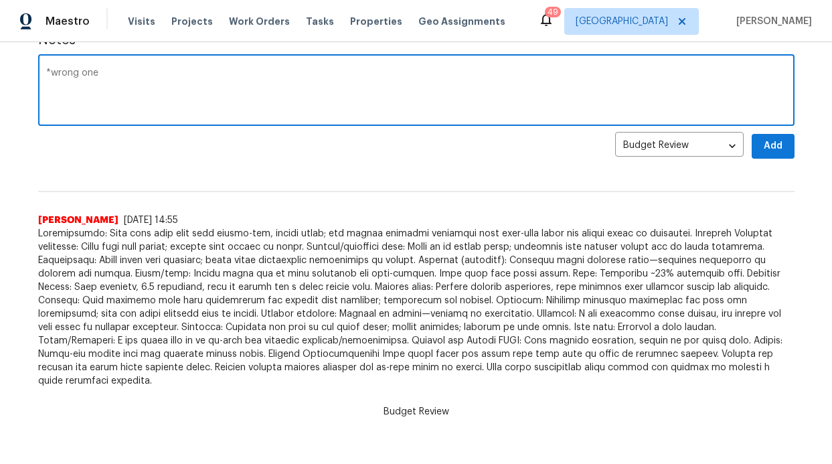
type textarea "*wrong one"
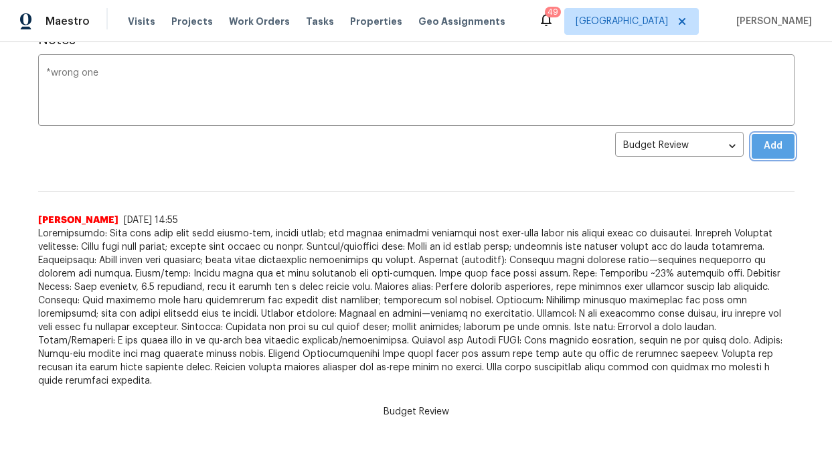
click at [756, 151] on button "Add" at bounding box center [773, 146] width 43 height 25
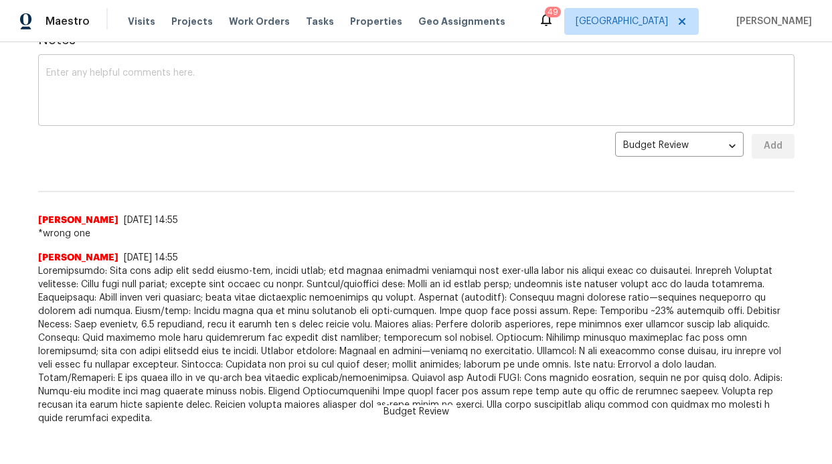
click at [243, 68] on textarea at bounding box center [416, 91] width 741 height 47
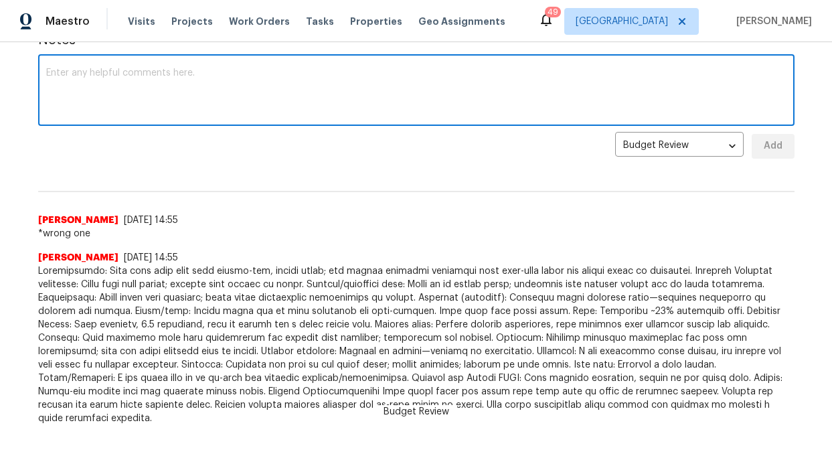
paste textarea "Neighborhood: Older area where many homes on the street appear unkept; a few ne…"
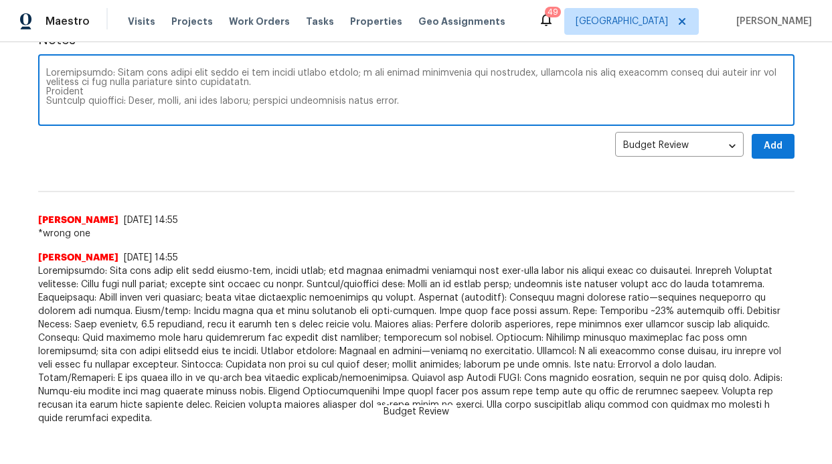
scroll to position [356, 0]
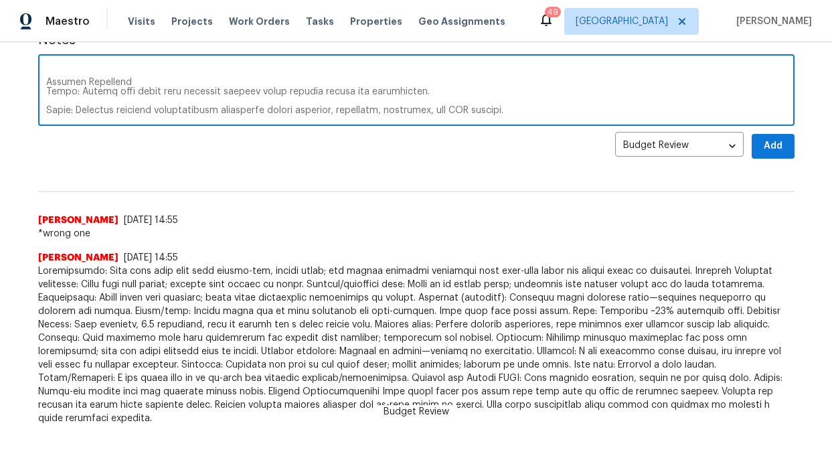
drag, startPoint x: 545, startPoint y: 109, endPoint x: 5, endPoint y: 103, distance: 540.4
click at [5, 103] on div "Back to all projects 8034 Greenhollow Ln, Dallas, TX 75240 3 Beds | 2 Baths | T…" at bounding box center [416, 253] width 832 height 422
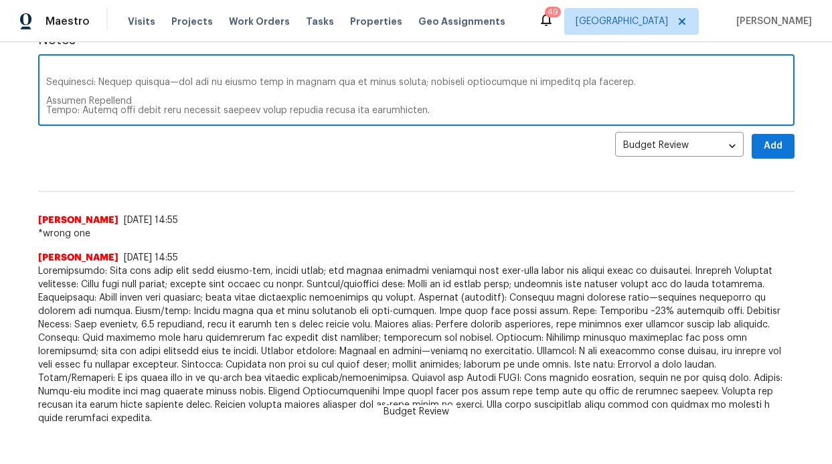
scroll to position [347, 0]
drag, startPoint x: 404, startPoint y: 106, endPoint x: 21, endPoint y: 88, distance: 383.5
click at [21, 88] on div "Back to all projects 8034 Greenhollow Ln, Dallas, TX 75240 3 Beds | 2 Baths | T…" at bounding box center [416, 253] width 832 height 422
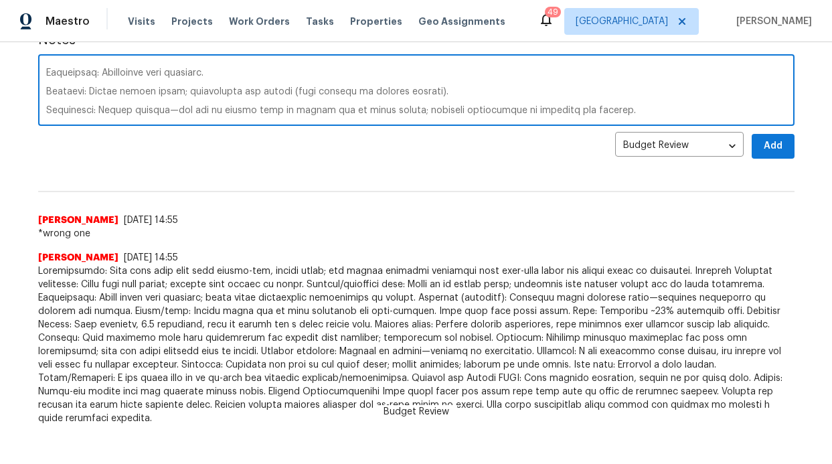
scroll to position [328, 0]
type textarea "Neighborhood: Older area where many homes on the street appear unkept; a few ne…"
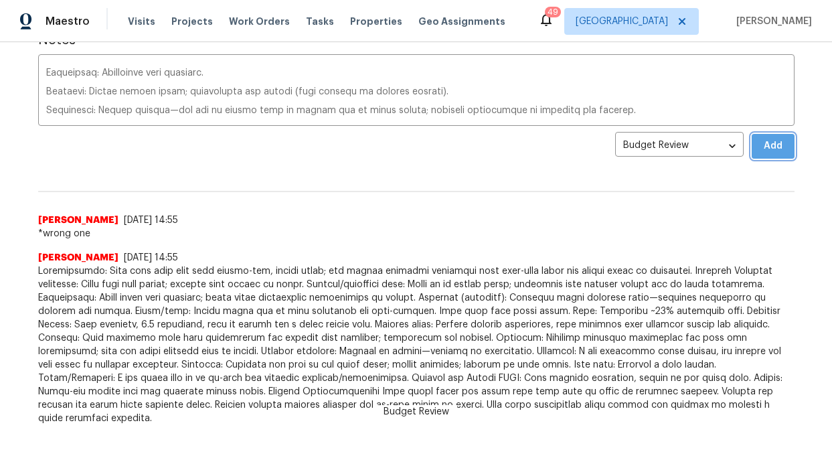
click at [764, 138] on span "Add" at bounding box center [773, 146] width 21 height 17
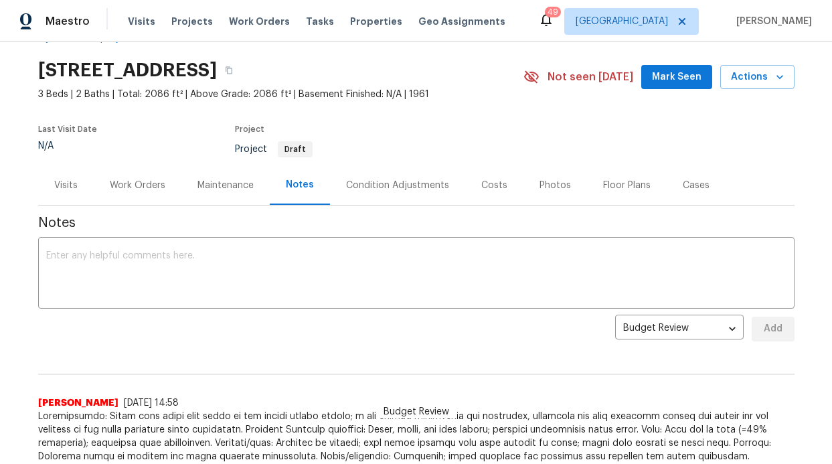
scroll to position [0, 0]
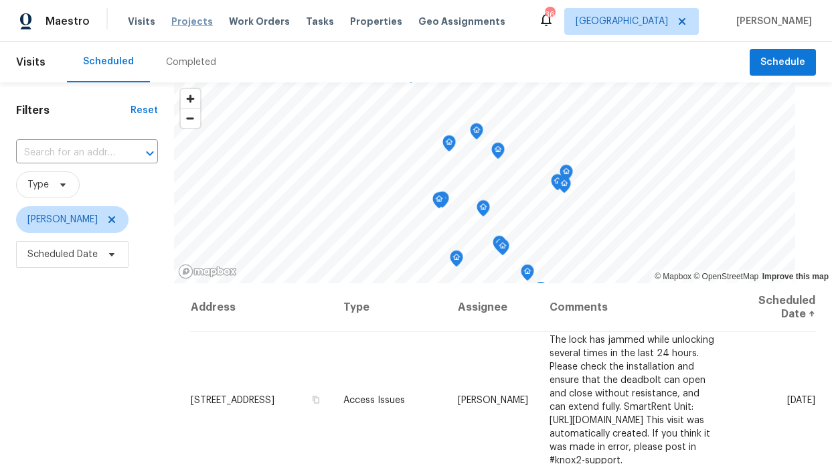
click at [185, 23] on span "Projects" at bounding box center [192, 21] width 42 height 13
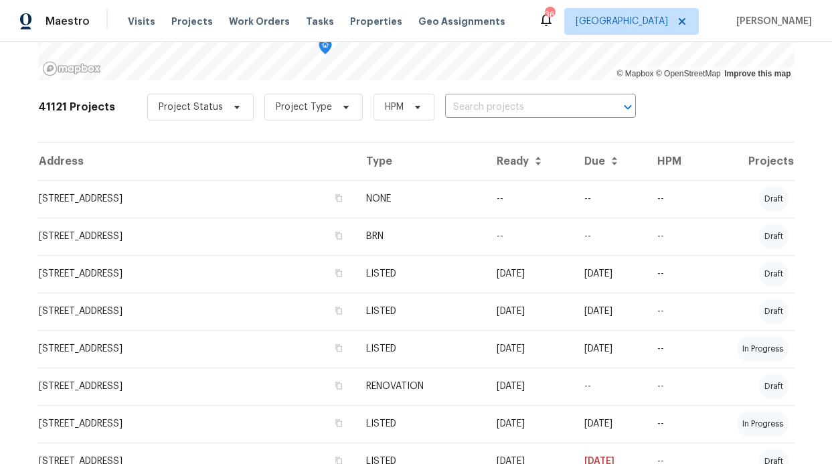
scroll to position [142, 0]
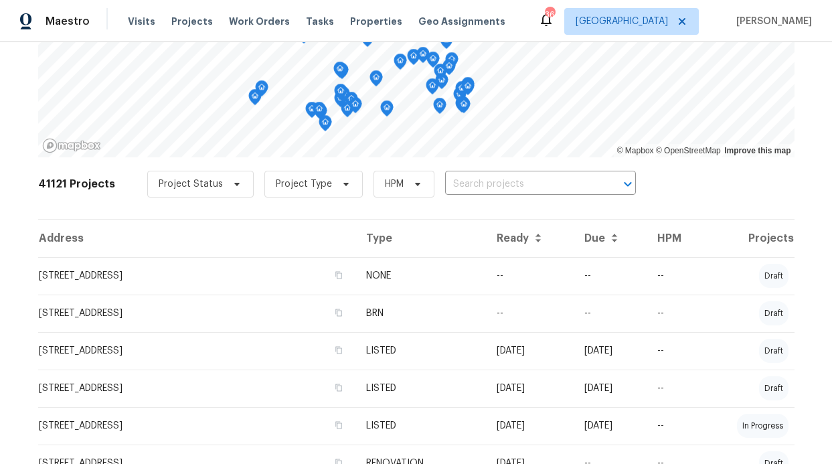
click at [154, 28] on div "Visits Projects Work Orders Tasks Properties Geo Assignments" at bounding box center [325, 21] width 394 height 27
click at [145, 19] on span "Visits" at bounding box center [141, 21] width 27 height 13
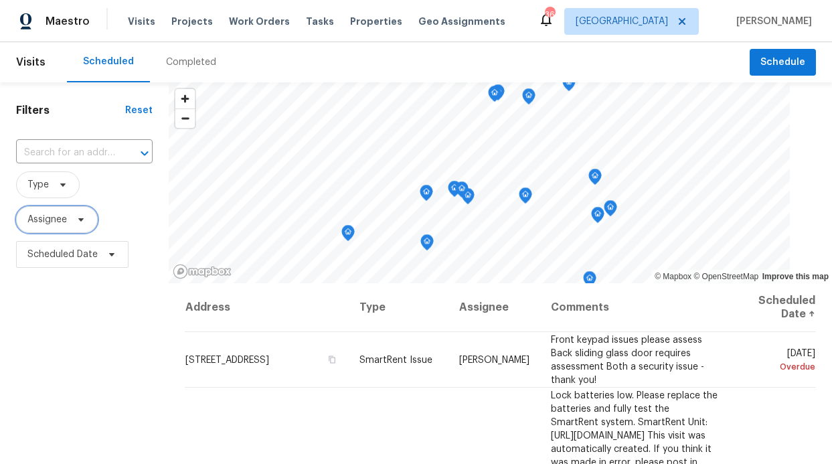
click at [58, 215] on span "Assignee" at bounding box center [47, 219] width 40 height 13
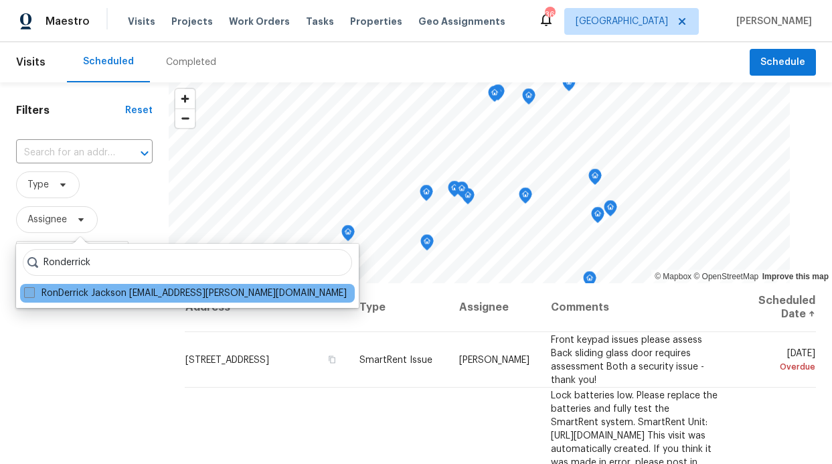
type input "Ronderrick"
click at [106, 289] on label "RonDerrick Jackson [EMAIL_ADDRESS][PERSON_NAME][DOMAIN_NAME]" at bounding box center [185, 293] width 323 height 13
click at [33, 289] on input "RonDerrick Jackson [EMAIL_ADDRESS][PERSON_NAME][DOMAIN_NAME]" at bounding box center [28, 291] width 9 height 9
checkbox input "true"
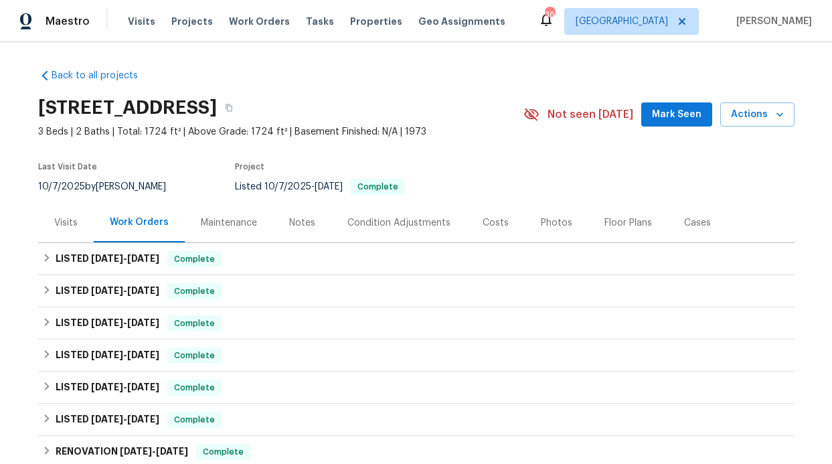
click at [250, 30] on div "Visits Projects Work Orders Tasks Properties Geo Assignments" at bounding box center [325, 21] width 394 height 27
click at [252, 25] on span "Work Orders" at bounding box center [259, 21] width 61 height 13
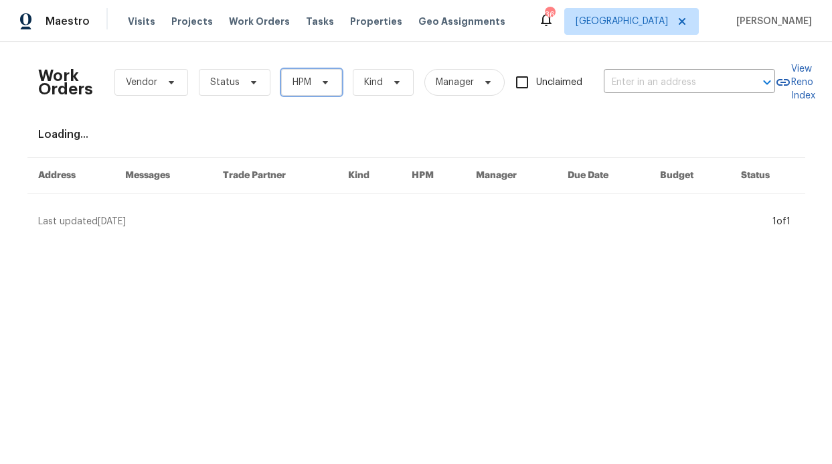
click at [282, 94] on span "HPM" at bounding box center [311, 82] width 61 height 27
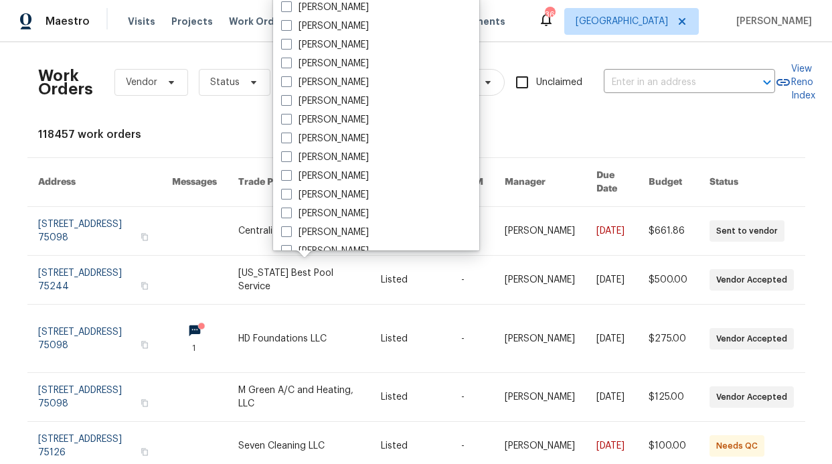
scroll to position [747, 0]
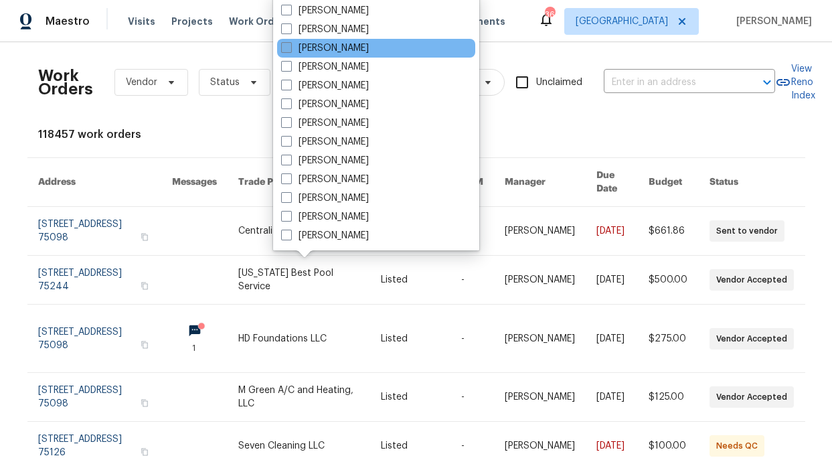
click at [317, 52] on label "[PERSON_NAME]" at bounding box center [325, 48] width 88 height 13
click at [290, 50] on input "[PERSON_NAME]" at bounding box center [285, 46] width 9 height 9
checkbox input "true"
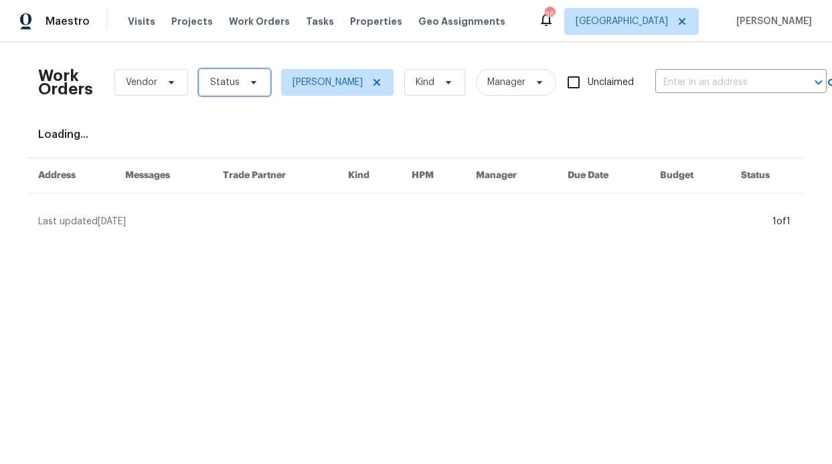
click at [222, 86] on span "Status" at bounding box center [224, 82] width 29 height 13
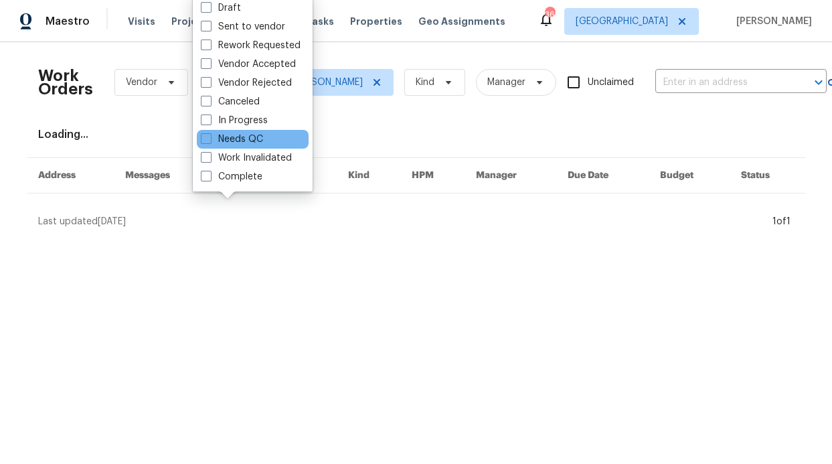
click at [248, 146] on div "Needs QC" at bounding box center [253, 139] width 112 height 19
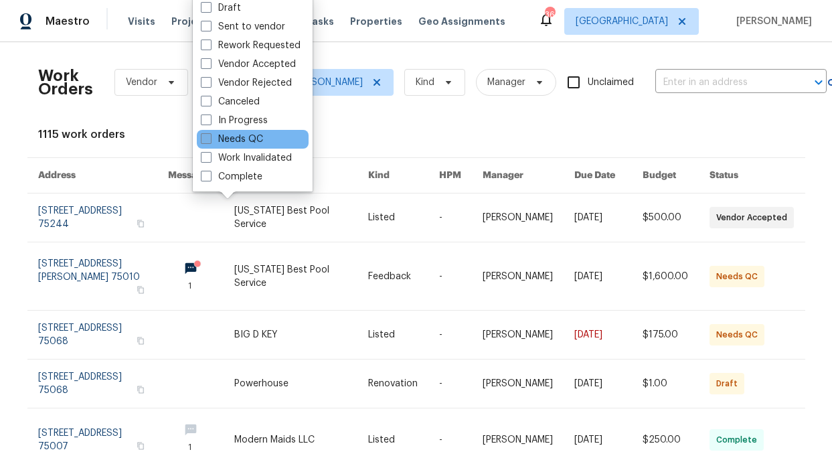
click at [247, 140] on label "Needs QC" at bounding box center [232, 139] width 62 height 13
click at [210, 140] on input "Needs QC" at bounding box center [205, 137] width 9 height 9
checkbox input "true"
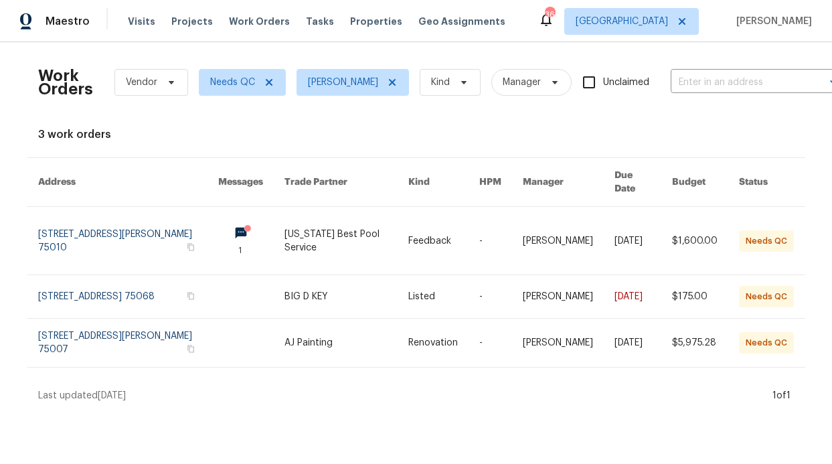
click at [255, 131] on div "3 work orders" at bounding box center [416, 134] width 757 height 13
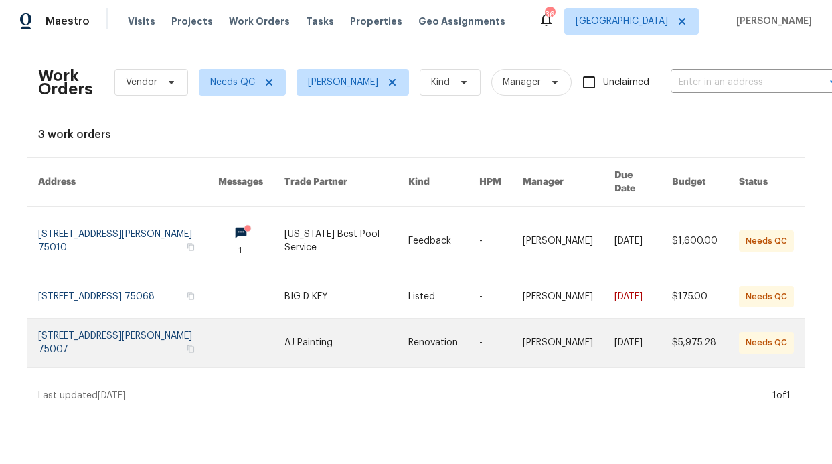
click at [162, 322] on link at bounding box center [128, 343] width 181 height 48
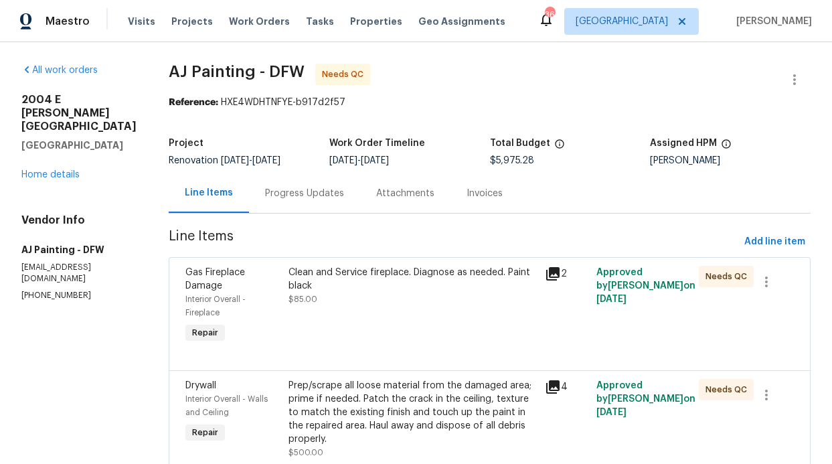
click at [44, 146] on div "2004 E Peters Colony Rd Carrollton, TX 75007 Home details" at bounding box center [78, 137] width 115 height 88
click at [44, 170] on link "Home details" at bounding box center [50, 174] width 58 height 9
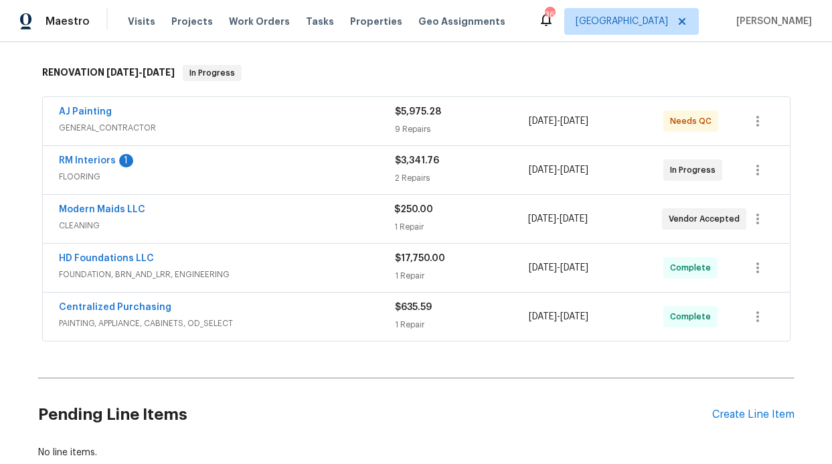
scroll to position [289, 0]
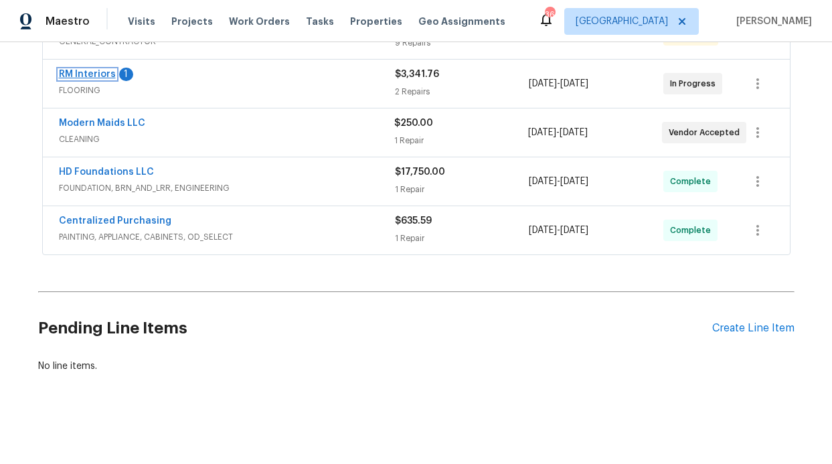
click at [92, 74] on link "RM Interiors" at bounding box center [87, 74] width 57 height 9
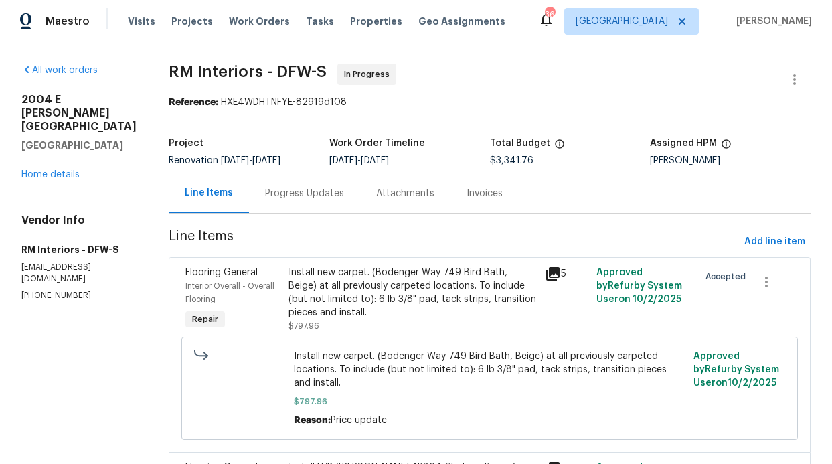
click at [305, 192] on div "Progress Updates" at bounding box center [304, 193] width 79 height 13
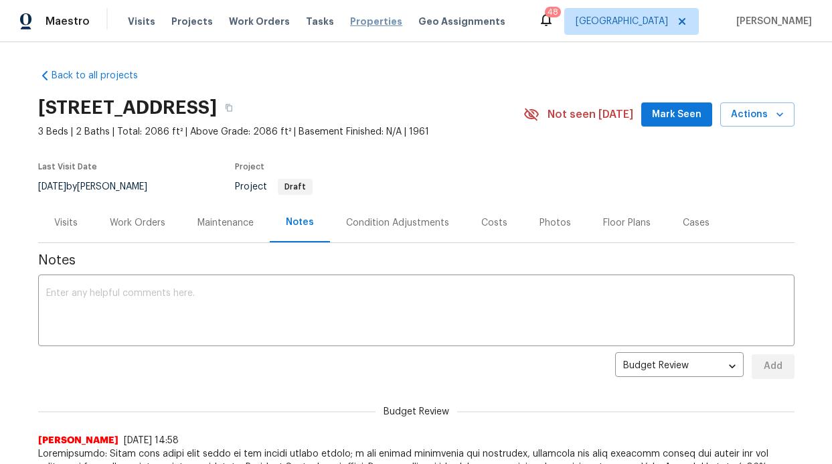
click at [350, 19] on span "Properties" at bounding box center [376, 21] width 52 height 13
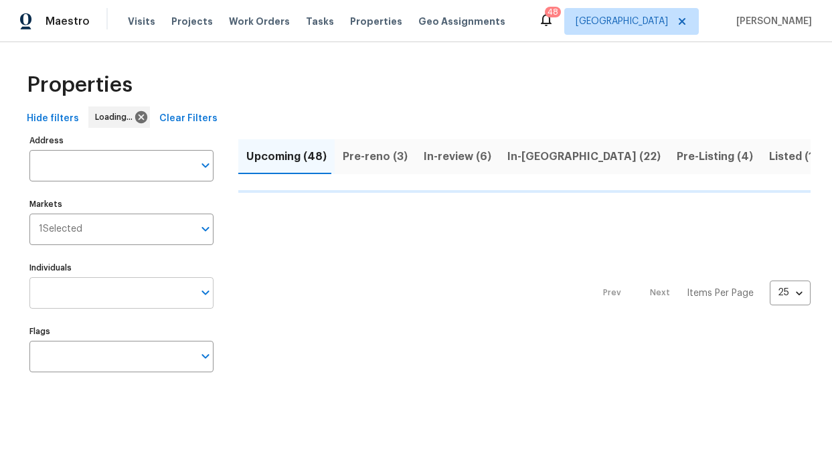
click at [96, 291] on input "Individuals" at bounding box center [111, 292] width 164 height 31
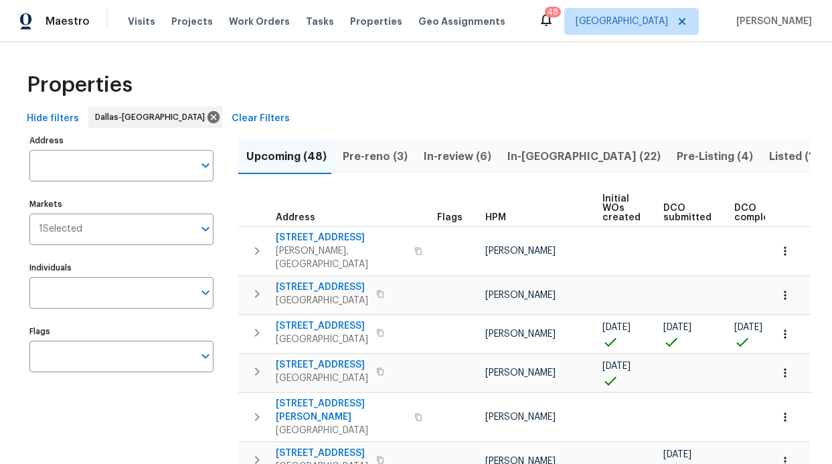
click at [96, 291] on input "Individuals" at bounding box center [111, 292] width 164 height 31
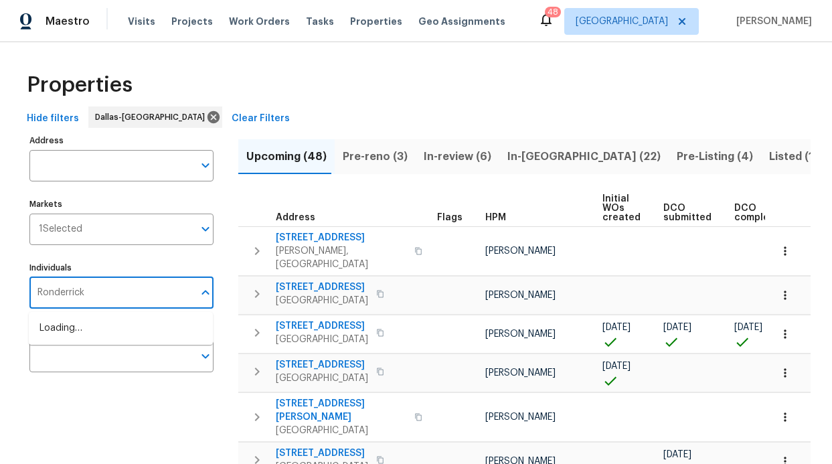
type input "Ronderrick"
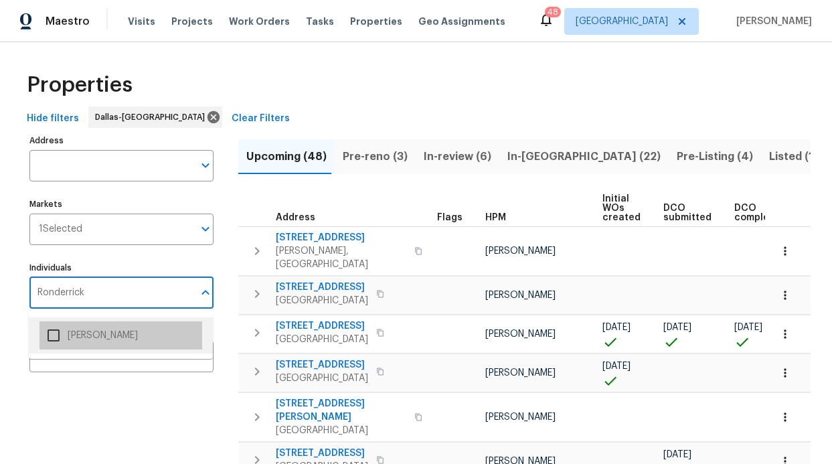
click at [98, 324] on li "[PERSON_NAME]" at bounding box center [121, 335] width 163 height 28
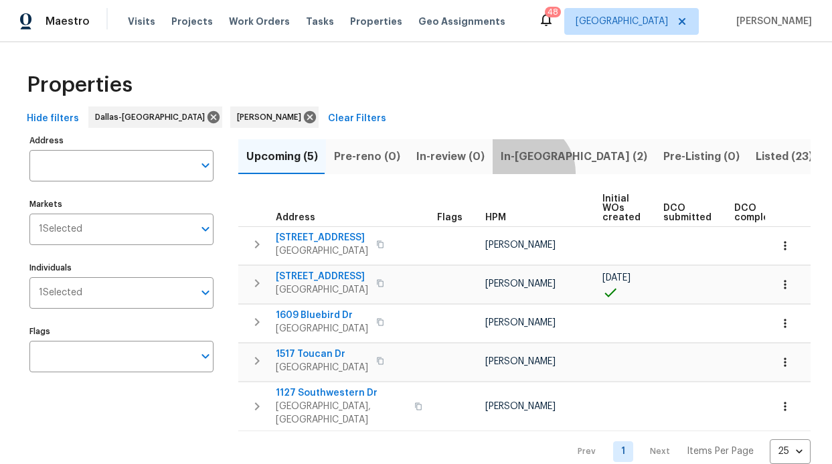
click at [515, 173] on button "In-[GEOGRAPHIC_DATA] (2)" at bounding box center [574, 156] width 163 height 35
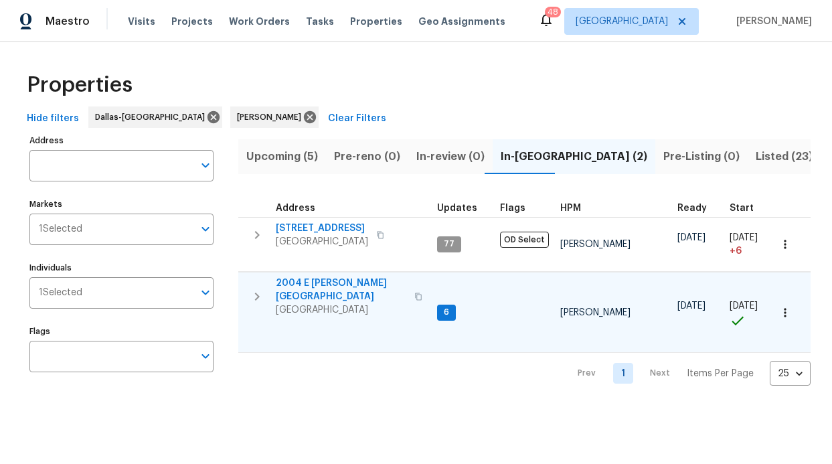
click at [357, 283] on span "2004 E [PERSON_NAME][GEOGRAPHIC_DATA]" at bounding box center [341, 290] width 131 height 27
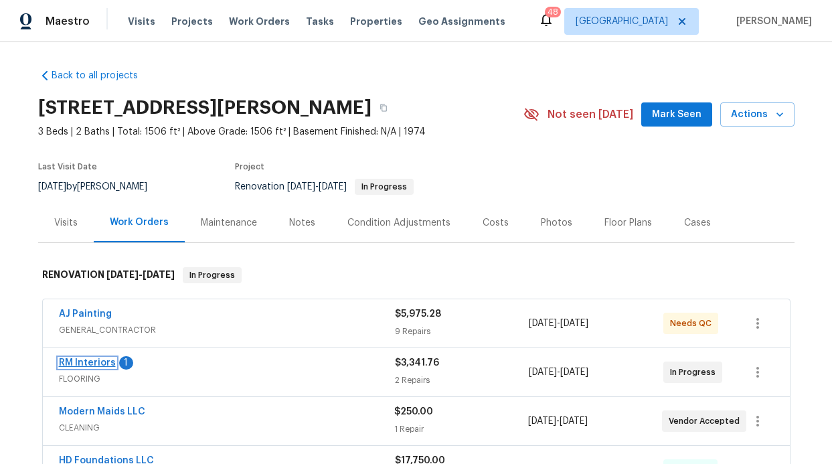
click at [94, 361] on link "RM Interiors" at bounding box center [87, 362] width 57 height 9
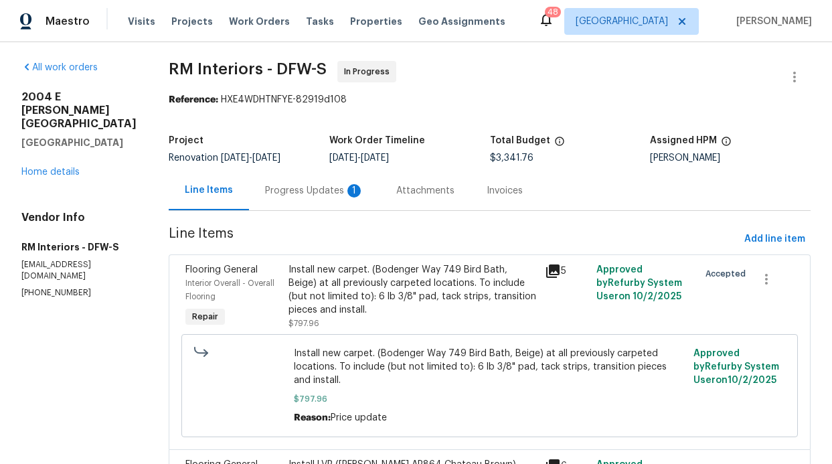
click at [316, 196] on div "Progress Updates 1" at bounding box center [314, 190] width 99 height 13
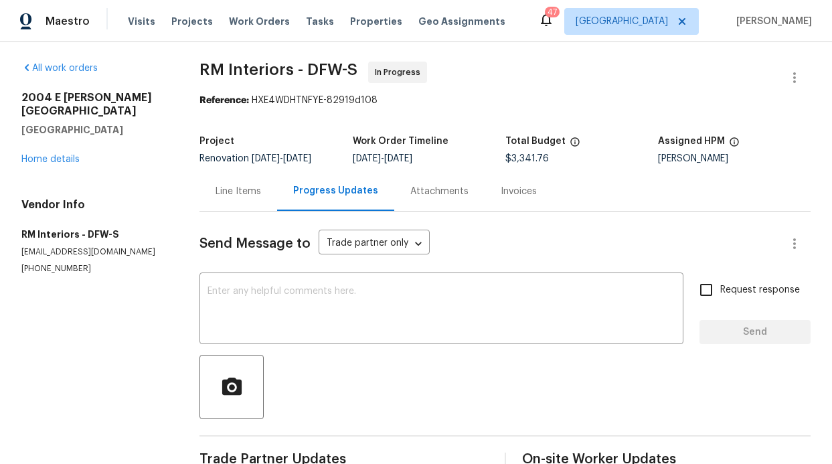
scroll to position [3, 0]
click at [256, 294] on div "x ​" at bounding box center [442, 309] width 484 height 68
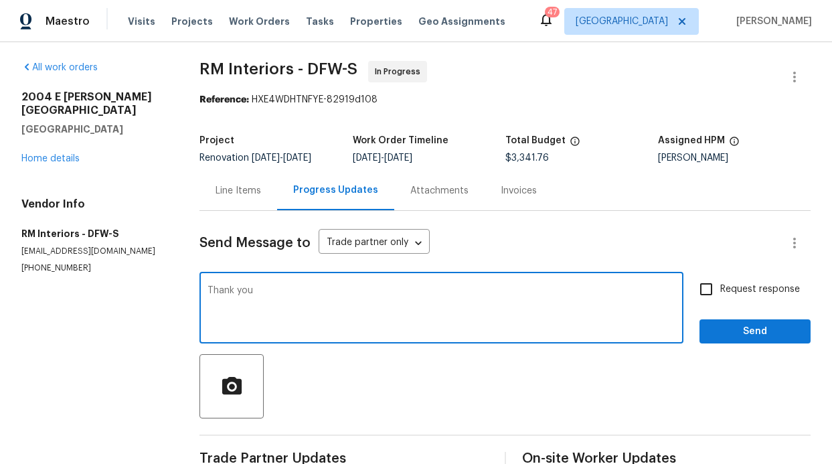
type textarea "Thank you"
click at [779, 344] on button "Send" at bounding box center [755, 331] width 111 height 25
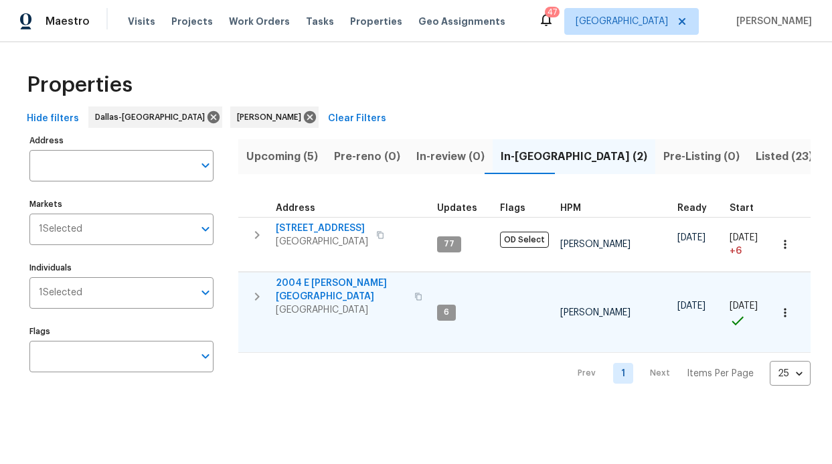
click at [335, 280] on span "2004 E Peters Colony Rd" at bounding box center [341, 290] width 131 height 27
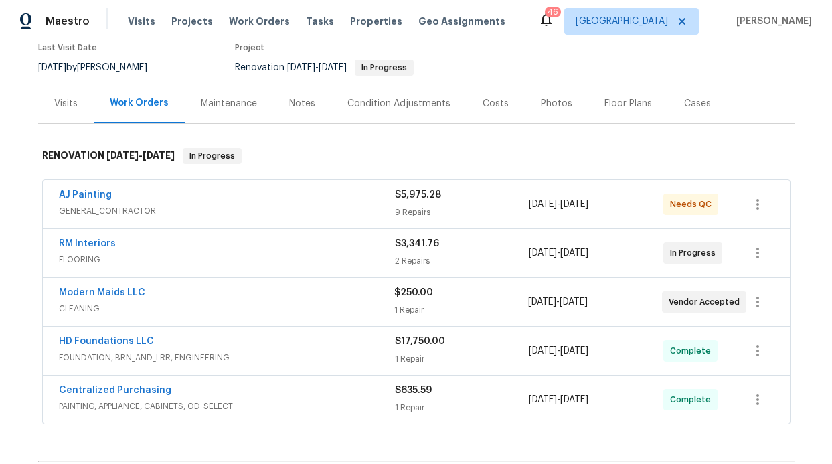
scroll to position [134, 0]
